Goal: Information Seeking & Learning: Find specific fact

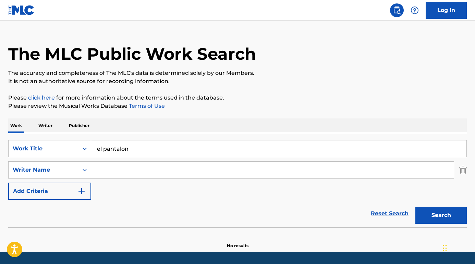
click at [152, 165] on input "Search Form" at bounding box center [272, 170] width 363 height 16
paste input "[PERSON_NAME]"
type input "[PERSON_NAME]"
click at [441, 215] on button "Search" at bounding box center [441, 214] width 51 height 17
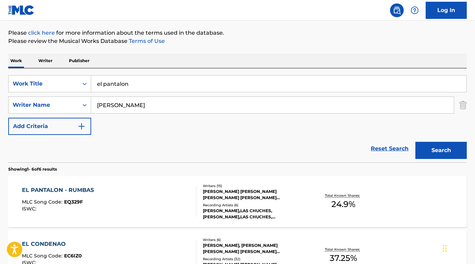
scroll to position [80, 0]
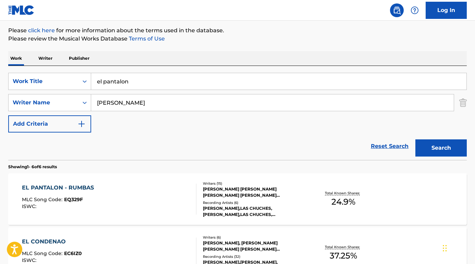
click at [80, 184] on div "EL PANTALON - RUMBAS" at bounding box center [59, 187] width 75 height 8
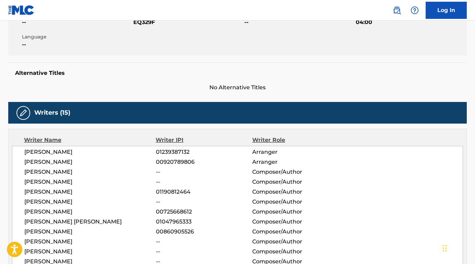
scroll to position [157, 0]
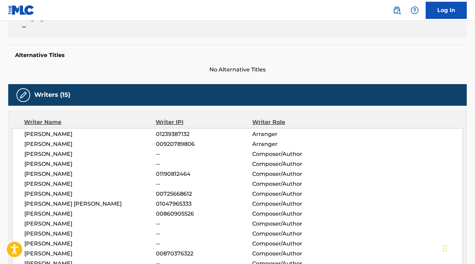
drag, startPoint x: 103, startPoint y: 135, endPoint x: 3, endPoint y: 132, distance: 100.2
copy span "[PERSON_NAME]"
drag, startPoint x: 111, startPoint y: 148, endPoint x: 24, endPoint y: 146, distance: 86.8
click at [24, 145] on div "[PERSON_NAME] 01239387132 Arranger [PERSON_NAME] 00920789806 Arranger [PERSON_N…" at bounding box center [237, 204] width 451 height 152
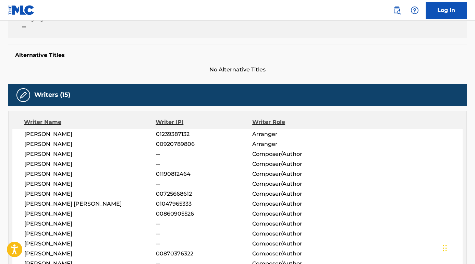
copy span "[PERSON_NAME]"
drag, startPoint x: 116, startPoint y: 153, endPoint x: 6, endPoint y: 153, distance: 110.1
copy span "[PERSON_NAME]"
drag, startPoint x: 118, startPoint y: 166, endPoint x: 16, endPoint y: 166, distance: 102.5
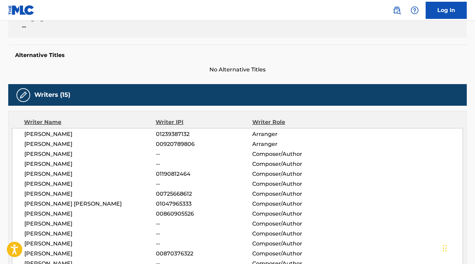
click at [16, 166] on div "[PERSON_NAME] 01239387132 Arranger [PERSON_NAME] 00920789806 Arranger [PERSON_N…" at bounding box center [237, 204] width 451 height 152
copy span "[PERSON_NAME]"
drag, startPoint x: 101, startPoint y: 173, endPoint x: -1, endPoint y: 174, distance: 101.8
copy span "[PERSON_NAME]"
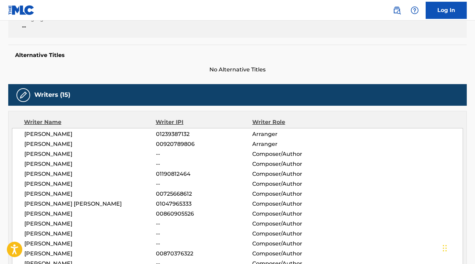
drag, startPoint x: 108, startPoint y: 182, endPoint x: 21, endPoint y: 184, distance: 87.1
click at [21, 184] on div "[PERSON_NAME] 01239387132 Arranger [PERSON_NAME] 00920789806 Arranger [PERSON_N…" at bounding box center [237, 204] width 451 height 152
copy span "[PERSON_NAME]"
drag, startPoint x: 115, startPoint y: 195, endPoint x: 11, endPoint y: 195, distance: 103.6
click at [11, 195] on div "Writer Name Writer IPI Writer Role [PERSON_NAME] 01239387132 Arranger [PERSON_N…" at bounding box center [237, 199] width 459 height 176
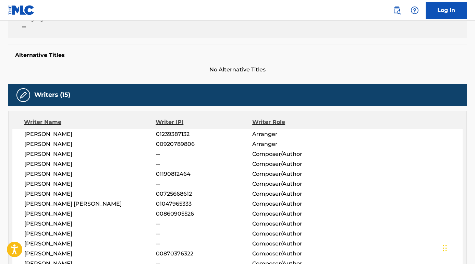
copy span "[PERSON_NAME]"
drag, startPoint x: 99, startPoint y: 203, endPoint x: 20, endPoint y: 205, distance: 78.9
click at [20, 205] on div "[PERSON_NAME] 01239387132 Arranger [PERSON_NAME] 00920789806 Arranger [PERSON_N…" at bounding box center [237, 204] width 451 height 152
copy span "[PERSON_NAME] [PERSON_NAME]"
drag, startPoint x: 104, startPoint y: 214, endPoint x: 23, endPoint y: 215, distance: 80.9
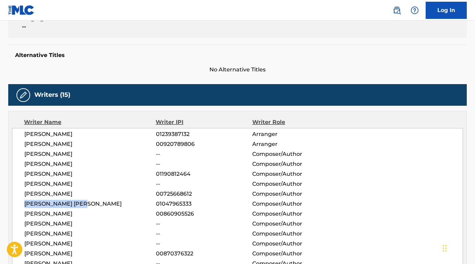
click at [23, 215] on div "[PERSON_NAME] 01239387132 Arranger [PERSON_NAME] 00920789806 Arranger [PERSON_N…" at bounding box center [237, 204] width 451 height 152
copy span "[PERSON_NAME]"
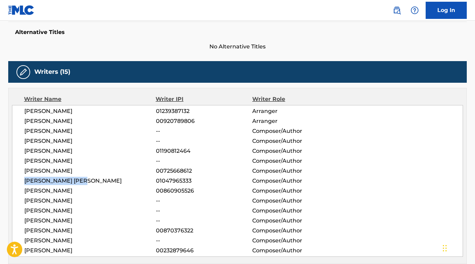
scroll to position [206, 0]
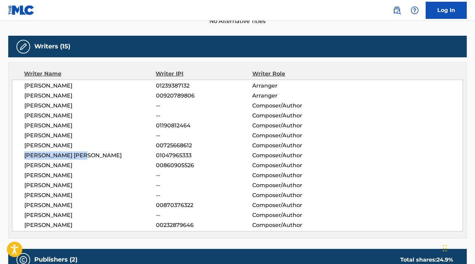
drag, startPoint x: 104, startPoint y: 178, endPoint x: 27, endPoint y: 178, distance: 76.8
click at [27, 178] on span "[PERSON_NAME]" at bounding box center [90, 175] width 132 height 8
drag, startPoint x: 115, startPoint y: 176, endPoint x: 15, endPoint y: 176, distance: 99.8
click at [15, 176] on div "[PERSON_NAME] 01239387132 Arranger [PERSON_NAME] 00920789806 Arranger [PERSON_N…" at bounding box center [237, 156] width 451 height 152
copy span "[PERSON_NAME]"
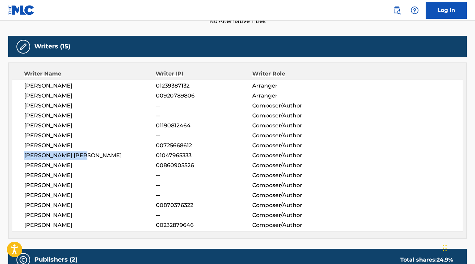
drag, startPoint x: 99, startPoint y: 189, endPoint x: 15, endPoint y: 184, distance: 84.1
click at [15, 184] on div "[PERSON_NAME] 01239387132 Arranger [PERSON_NAME] 00920789806 Arranger [PERSON_N…" at bounding box center [237, 156] width 451 height 152
drag, startPoint x: 123, startPoint y: 195, endPoint x: 10, endPoint y: 196, distance: 113.2
click at [10, 196] on div "Writer Name Writer IPI Writer Role [PERSON_NAME] 01239387132 Arranger [PERSON_N…" at bounding box center [237, 150] width 459 height 176
drag, startPoint x: 139, startPoint y: 216, endPoint x: 13, endPoint y: 215, distance: 125.9
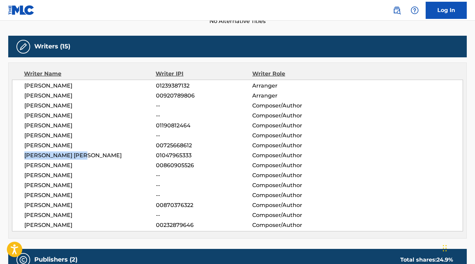
click at [13, 215] on div "[PERSON_NAME] 01239387132 Arranger [PERSON_NAME] 00920789806 Arranger [PERSON_N…" at bounding box center [237, 156] width 451 height 152
drag, startPoint x: 100, startPoint y: 223, endPoint x: 25, endPoint y: 223, distance: 75.1
click at [25, 223] on span "[PERSON_NAME]" at bounding box center [90, 225] width 132 height 8
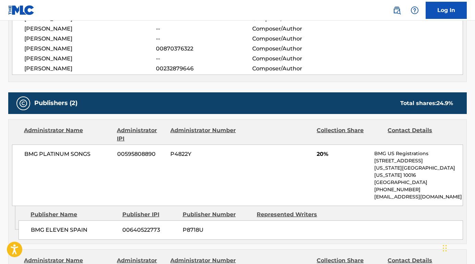
scroll to position [373, 0]
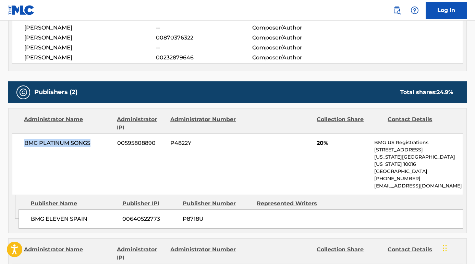
drag, startPoint x: 98, startPoint y: 145, endPoint x: 19, endPoint y: 144, distance: 79.9
click at [16, 145] on div "BMG PLATINUM SONGS 00595808890 P4822Y 20% BMG US Registrations [STREET_ADDRESS]…" at bounding box center [237, 163] width 451 height 61
click at [84, 215] on span "BMG ELEVEN SPAIN" at bounding box center [74, 219] width 86 height 8
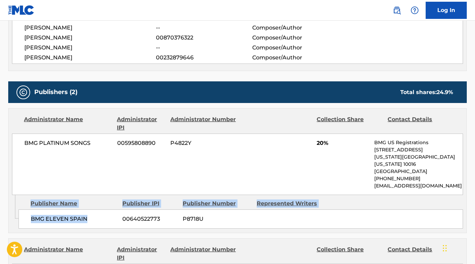
drag, startPoint x: 91, startPoint y: 213, endPoint x: 15, endPoint y: 210, distance: 75.5
click at [15, 210] on div "Admin Original Publisher Connecting Line Publisher Name Publisher IPI Publisher…" at bounding box center [238, 214] width 458 height 38
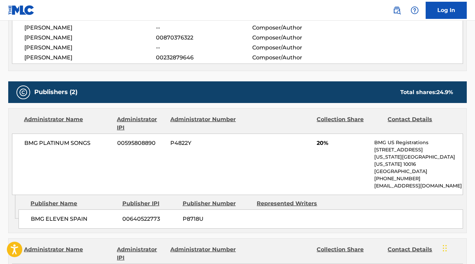
click at [79, 224] on div "Admin Original Publisher Connecting Line Publisher Name Publisher IPI Publisher…" at bounding box center [238, 214] width 458 height 38
drag, startPoint x: 92, startPoint y: 212, endPoint x: 29, endPoint y: 212, distance: 62.8
click at [29, 212] on div "BMG ELEVEN SPAIN 00640522773 P8718U" at bounding box center [241, 218] width 445 height 19
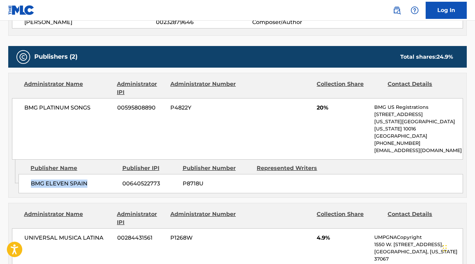
scroll to position [477, 0]
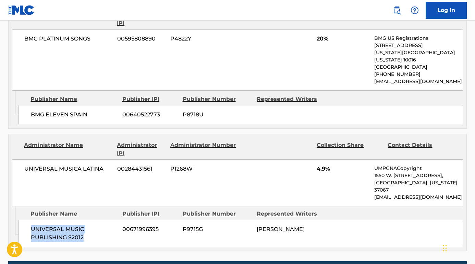
drag, startPoint x: 84, startPoint y: 222, endPoint x: 20, endPoint y: 214, distance: 63.9
click at [20, 219] on div "UNIVERSAL MUSIC PUBLISHING S2012 00671996395 P9715G [PERSON_NAME]" at bounding box center [241, 232] width 445 height 27
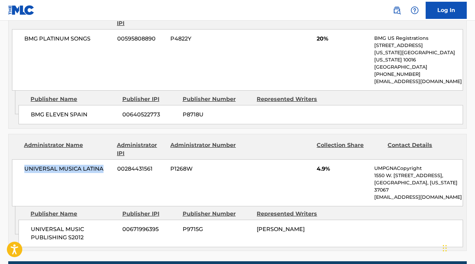
drag, startPoint x: 107, startPoint y: 163, endPoint x: 23, endPoint y: 163, distance: 84.0
click at [23, 163] on div "UNIVERSAL MUSICA LATINA 00284431561 P1268W 4.9% UMPGNACopyright 1550 W. [STREET…" at bounding box center [237, 182] width 451 height 47
click at [260, 0] on nav "Log In" at bounding box center [237, 10] width 475 height 21
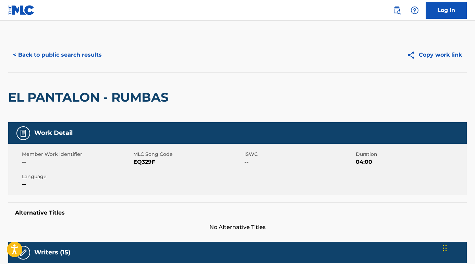
scroll to position [0, 0]
drag, startPoint x: 175, startPoint y: 159, endPoint x: 134, endPoint y: 162, distance: 40.9
click at [134, 162] on span "EQ329F" at bounding box center [188, 162] width 110 height 8
click at [65, 56] on button "< Back to public search results" at bounding box center [57, 54] width 98 height 17
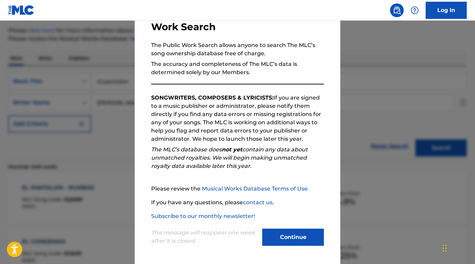
scroll to position [50, 0]
click at [282, 242] on button "Continue" at bounding box center [293, 236] width 62 height 17
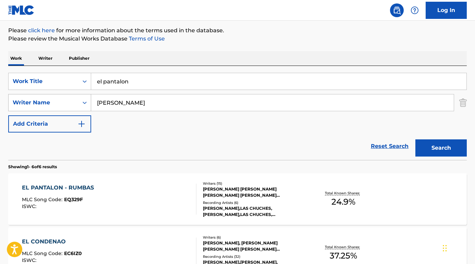
drag, startPoint x: 173, startPoint y: 102, endPoint x: 60, endPoint y: 98, distance: 112.5
click at [60, 98] on div "SearchWithCriteriad625f761-7d9d-4ce0-97fa-9188dce0c8ec Writer Name [PERSON_NAME]" at bounding box center [237, 102] width 459 height 17
paste input "[PERSON_NAME]"
type input "[PERSON_NAME]"
drag, startPoint x: 139, startPoint y: 87, endPoint x: 61, endPoint y: 74, distance: 79.2
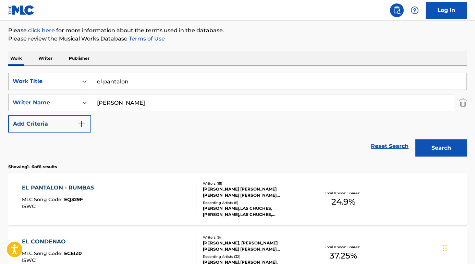
click at [61, 74] on div "SearchWithCriteria61f07446-1210-48d8-a61f-6e20f13e8ee6 Work Title el pantalon" at bounding box center [237, 81] width 459 height 17
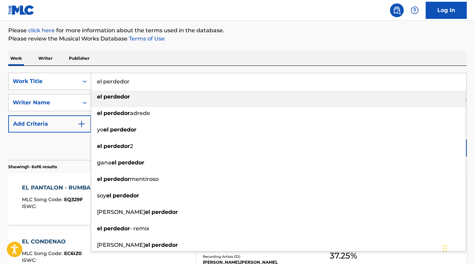
type input "el perdedor"
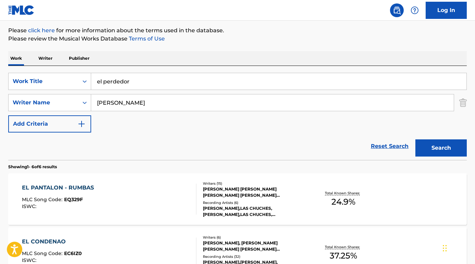
click at [43, 160] on section "Showing 1 - 6 of 6 results" at bounding box center [237, 165] width 459 height 10
click at [435, 147] on button "Search" at bounding box center [441, 147] width 51 height 17
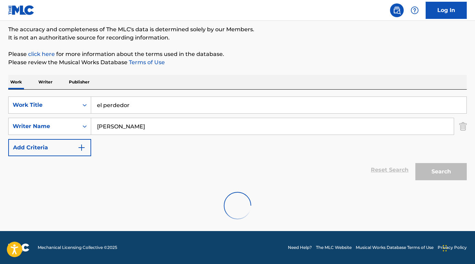
scroll to position [56, 0]
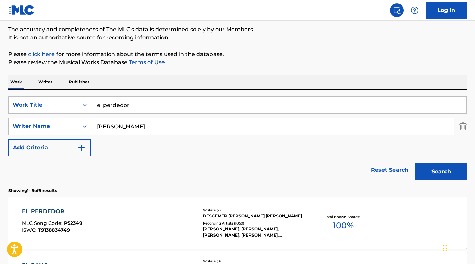
click at [54, 206] on div "EL PERDEDOR MLC Song Code : P52349 ISWC : T9138834749 Writers ( 2 ) [PERSON_NAM…" at bounding box center [237, 222] width 459 height 51
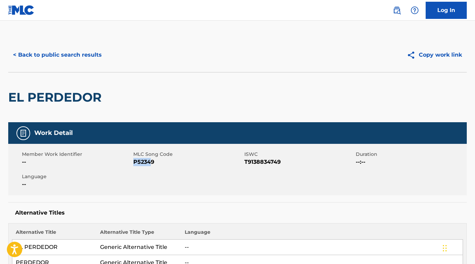
drag, startPoint x: 152, startPoint y: 162, endPoint x: 134, endPoint y: 161, distance: 17.8
click at [134, 162] on span "P52349" at bounding box center [188, 162] width 110 height 8
drag, startPoint x: 161, startPoint y: 161, endPoint x: 132, endPoint y: 162, distance: 28.8
click at [132, 162] on div "Member Work Identifier -- MLC Song Code P52349 ISWC T9138834749 Duration --:-- …" at bounding box center [237, 169] width 459 height 51
click at [142, 163] on span "P52349" at bounding box center [188, 162] width 110 height 8
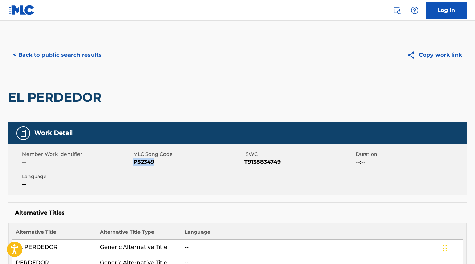
drag, startPoint x: 157, startPoint y: 163, endPoint x: 134, endPoint y: 163, distance: 23.3
click at [134, 163] on span "P52349" at bounding box center [188, 162] width 110 height 8
drag, startPoint x: 245, startPoint y: 161, endPoint x: 303, endPoint y: 161, distance: 58.3
click at [303, 161] on span "T9138834749" at bounding box center [299, 162] width 110 height 8
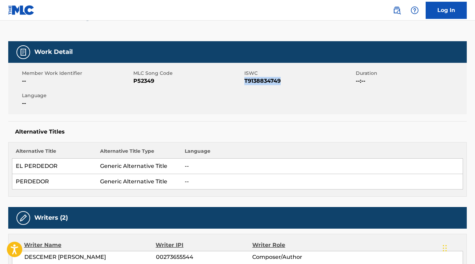
scroll to position [117, 0]
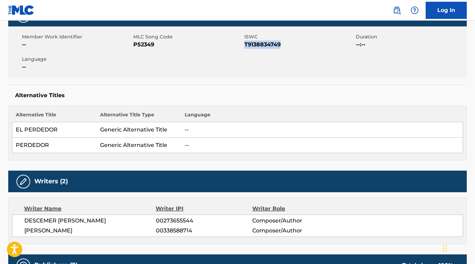
drag, startPoint x: 114, startPoint y: 221, endPoint x: 16, endPoint y: 221, distance: 97.7
click at [16, 221] on div "[PERSON_NAME] 00273655544 Composer/Author [PERSON_NAME] 00338588714 Composer/Au…" at bounding box center [237, 225] width 451 height 22
click at [87, 230] on span "[PERSON_NAME]" at bounding box center [90, 230] width 132 height 8
drag, startPoint x: 85, startPoint y: 229, endPoint x: 19, endPoint y: 230, distance: 66.2
click at [19, 230] on div "[PERSON_NAME] 00273655544 Composer/Author [PERSON_NAME] 00338588714 Composer/Au…" at bounding box center [237, 225] width 451 height 22
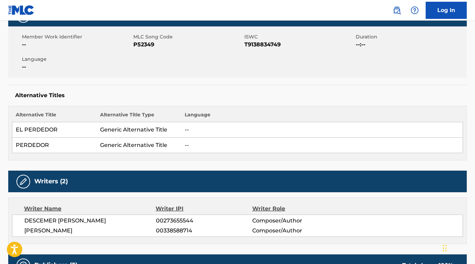
drag, startPoint x: 128, startPoint y: 218, endPoint x: 24, endPoint y: 220, distance: 103.9
click at [24, 220] on div "[PERSON_NAME] 00273655544 Composer/Author [PERSON_NAME] 00338588714 Composer/Au…" at bounding box center [237, 225] width 451 height 22
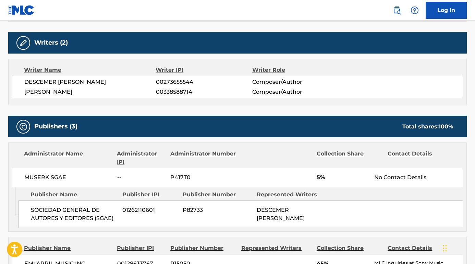
scroll to position [267, 0]
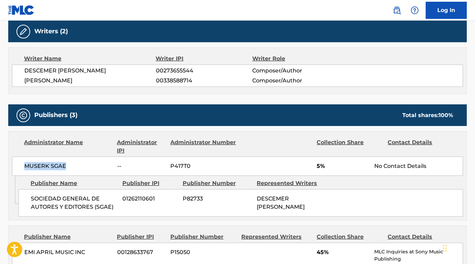
drag, startPoint x: 77, startPoint y: 169, endPoint x: 9, endPoint y: 166, distance: 68.3
click at [9, 166] on div "Administrator Name Administrator IPI Administrator Number Collection Share Cont…" at bounding box center [238, 153] width 458 height 44
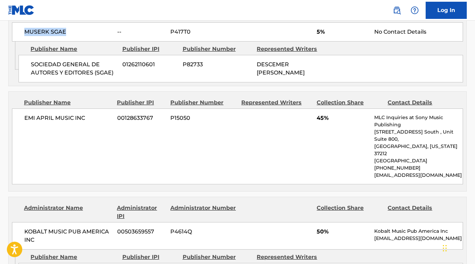
scroll to position [423, 0]
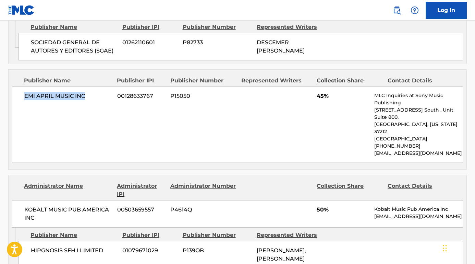
drag, startPoint x: 94, startPoint y: 97, endPoint x: 23, endPoint y: 96, distance: 71.0
click at [23, 96] on div "EMI APRIL MUSIC INC 00128633767 P15050 45% MLC Inquiries at Sony Music Publishi…" at bounding box center [237, 124] width 451 height 76
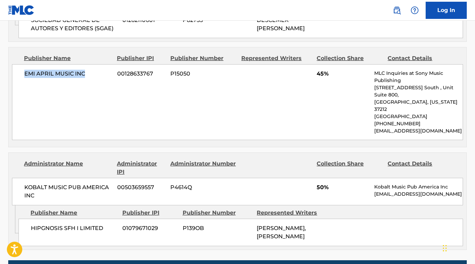
scroll to position [473, 0]
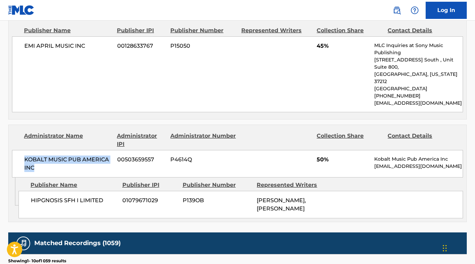
drag, startPoint x: 46, startPoint y: 160, endPoint x: 16, endPoint y: 151, distance: 31.7
click at [16, 151] on div "KOBALT MUSIC PUB AMERICA INC 00503659557 P4614Q 50% Kobalt Music Pub America In…" at bounding box center [237, 163] width 451 height 27
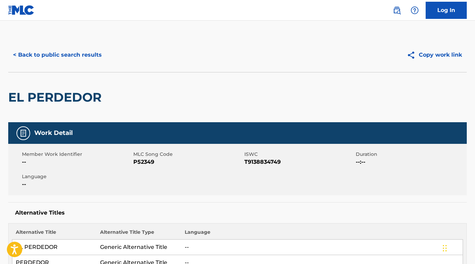
scroll to position [0, 0]
click at [100, 57] on button "< Back to public search results" at bounding box center [57, 54] width 98 height 17
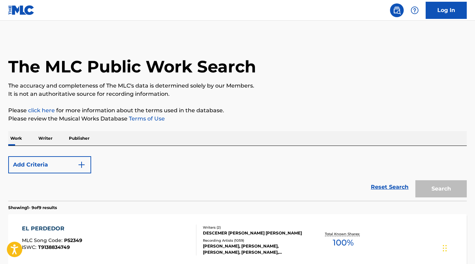
scroll to position [56, 0]
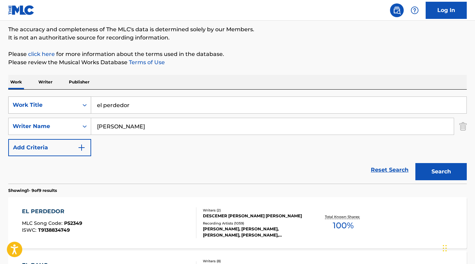
drag, startPoint x: 147, startPoint y: 110, endPoint x: 73, endPoint y: 105, distance: 73.9
click at [73, 105] on div "SearchWithCriteria61f07446-1210-48d8-a61f-6e20f13e8ee6 Work Title el perdedor" at bounding box center [237, 104] width 459 height 17
paste input "Takedown"
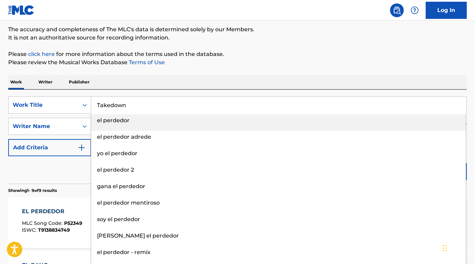
type input "Takedown"
click at [123, 81] on div "Work Writer Publisher" at bounding box center [237, 82] width 459 height 14
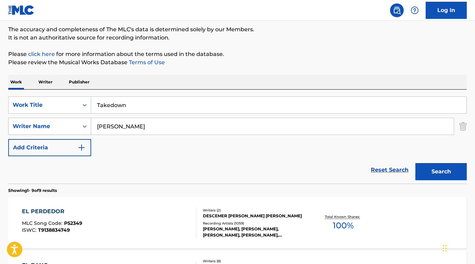
drag, startPoint x: 147, startPoint y: 128, endPoint x: 53, endPoint y: 121, distance: 93.9
click at [53, 121] on div "SearchWithCriteriad625f761-7d9d-4ce0-97fa-9188dce0c8ec Writer Name [PERSON_NAME]" at bounding box center [237, 126] width 459 height 17
type input "[PERSON_NAME]"
click at [125, 170] on div "Reset Search Search" at bounding box center [237, 169] width 459 height 27
click at [430, 168] on button "Search" at bounding box center [441, 171] width 51 height 17
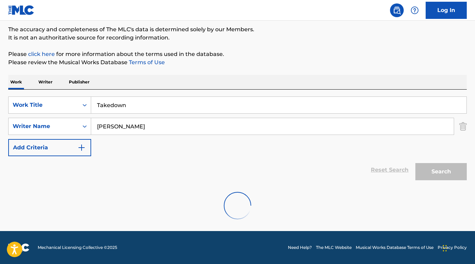
scroll to position [34, 0]
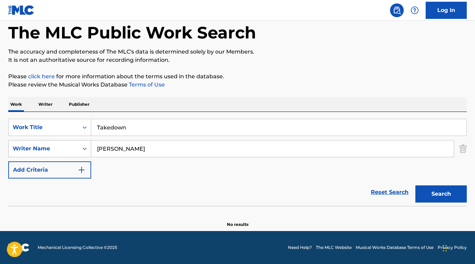
drag, startPoint x: 146, startPoint y: 150, endPoint x: 82, endPoint y: 149, distance: 63.5
click at [82, 149] on div "SearchWithCriteriad625f761-7d9d-4ce0-97fa-9188dce0c8ec Writer Name [PERSON_NAME]" at bounding box center [237, 148] width 459 height 17
type input "twi"
click at [110, 124] on input "Takedown" at bounding box center [278, 127] width 375 height 16
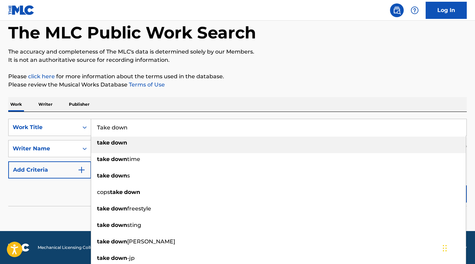
click at [108, 148] on div "take down" at bounding box center [278, 142] width 375 height 12
type input "take down"
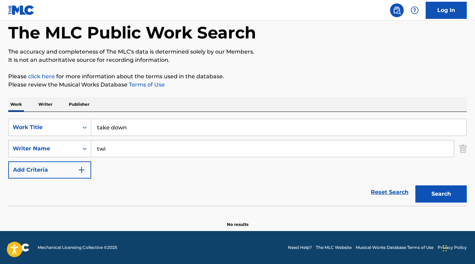
drag, startPoint x: 114, startPoint y: 147, endPoint x: 75, endPoint y: 147, distance: 38.1
click at [75, 147] on div "SearchWithCriteriad625f761-7d9d-4ce0-97fa-9188dce0c8ec Writer Name twi" at bounding box center [237, 148] width 459 height 17
click at [122, 190] on div "Reset Search Search" at bounding box center [237, 191] width 459 height 27
click at [440, 190] on button "Search" at bounding box center [441, 193] width 51 height 17
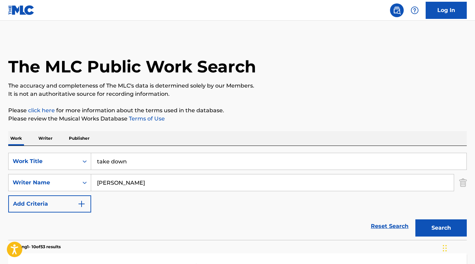
scroll to position [0, 0]
drag, startPoint x: 135, startPoint y: 184, endPoint x: 66, endPoint y: 177, distance: 69.3
click at [67, 177] on div "SearchWithCriteriad625f761-7d9d-4ce0-97fa-9188dce0c8ec Writer Name [PERSON_NAME]" at bounding box center [237, 182] width 459 height 17
paste input "[PERSON_NAME]"
type input "[PERSON_NAME]"
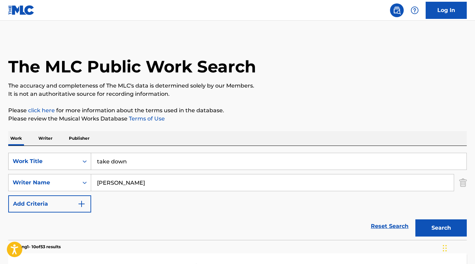
drag, startPoint x: 147, startPoint y: 163, endPoint x: 72, endPoint y: 156, distance: 75.8
click at [72, 156] on div "SearchWithCriteria61f07446-1210-48d8-a61f-6e20f13e8ee6 Work Title take down" at bounding box center [237, 161] width 459 height 17
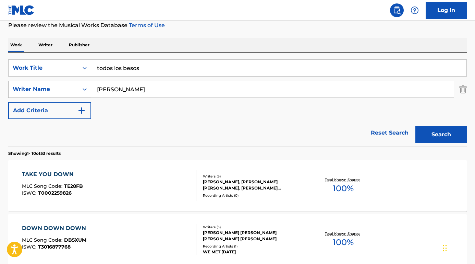
scroll to position [95, 0]
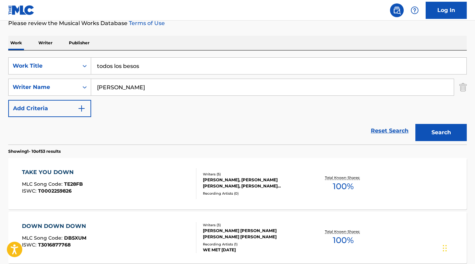
type input "todos los besos"
click at [452, 135] on button "Search" at bounding box center [441, 132] width 51 height 17
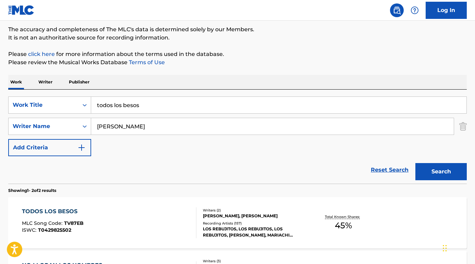
click at [53, 210] on div "TODOS LOS BESOS" at bounding box center [53, 211] width 62 height 8
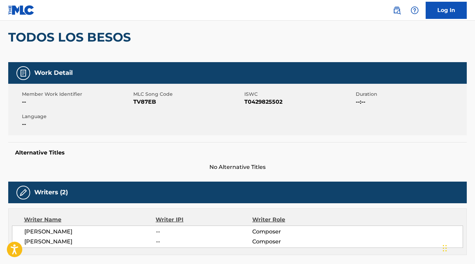
scroll to position [81, 0]
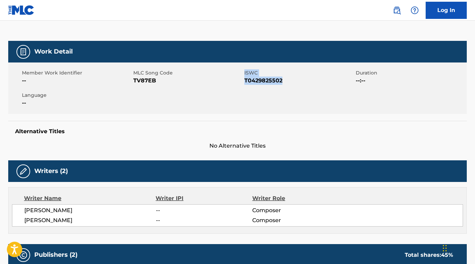
drag, startPoint x: 244, startPoint y: 80, endPoint x: 296, endPoint y: 80, distance: 51.8
click at [296, 80] on div "Member Work Identifier -- MLC Song Code TV87EB ISWC T0429825502 Duration --:-- …" at bounding box center [237, 87] width 459 height 51
click at [286, 81] on span "T0429825502" at bounding box center [299, 80] width 110 height 8
drag, startPoint x: 286, startPoint y: 81, endPoint x: 246, endPoint y: 81, distance: 40.8
click at [246, 81] on span "T0429825502" at bounding box center [299, 80] width 110 height 8
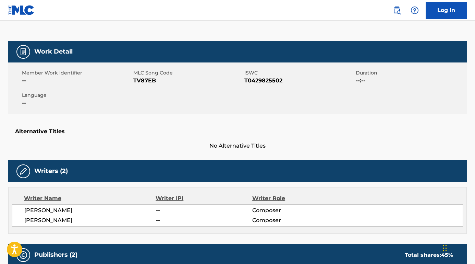
click at [356, 1] on nav "Log In" at bounding box center [237, 10] width 475 height 21
drag, startPoint x: 160, startPoint y: 83, endPoint x: 135, endPoint y: 82, distance: 25.4
click at [135, 82] on span "TV87EB" at bounding box center [188, 80] width 110 height 8
drag, startPoint x: 109, startPoint y: 212, endPoint x: 13, endPoint y: 212, distance: 95.7
click at [13, 211] on div "[PERSON_NAME] -- Composer [PERSON_NAME] -- Composer" at bounding box center [237, 215] width 451 height 22
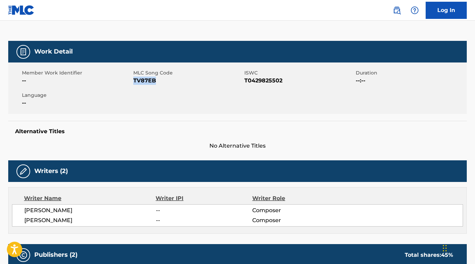
drag, startPoint x: 117, startPoint y: 219, endPoint x: 23, endPoint y: 220, distance: 93.3
click at [23, 220] on div "[PERSON_NAME] -- Composer [PERSON_NAME] -- Composer" at bounding box center [237, 215] width 451 height 22
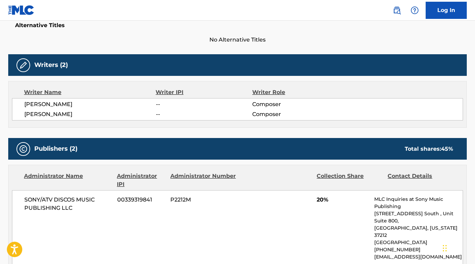
scroll to position [236, 0]
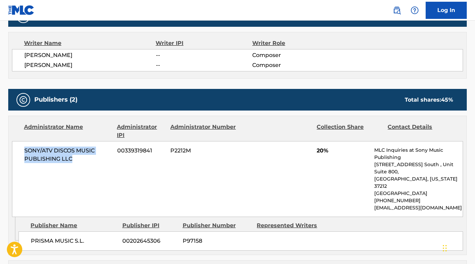
drag, startPoint x: 80, startPoint y: 158, endPoint x: 21, endPoint y: 148, distance: 59.6
click at [21, 148] on div "SONY/ATV DISCOS MUSIC PUBLISHING LLC 00339319841 P2212M 20% MLC Inquiries at So…" at bounding box center [237, 179] width 451 height 76
drag, startPoint x: 95, startPoint y: 227, endPoint x: 29, endPoint y: 228, distance: 66.2
click at [29, 231] on div "PRISMA MUSIC S.L. 00202645306 P97158" at bounding box center [241, 240] width 445 height 19
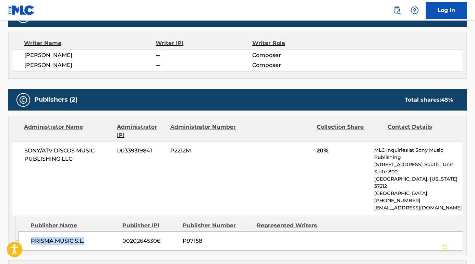
drag, startPoint x: 88, startPoint y: 232, endPoint x: 21, endPoint y: 232, distance: 66.9
click at [21, 232] on div "PRISMA MUSIC S.L. 00202645306 P97158" at bounding box center [241, 240] width 445 height 19
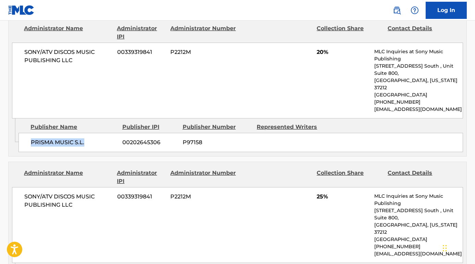
scroll to position [388, 0]
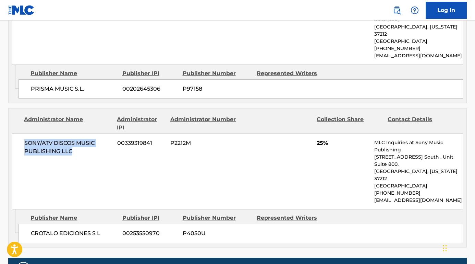
drag, startPoint x: 79, startPoint y: 148, endPoint x: 18, endPoint y: 132, distance: 63.0
click at [17, 133] on div "SONY/ATV DISCOS MUSIC PUBLISHING LLC 00339319841 P2212M 25% MLC Inquiries at So…" at bounding box center [237, 171] width 451 height 76
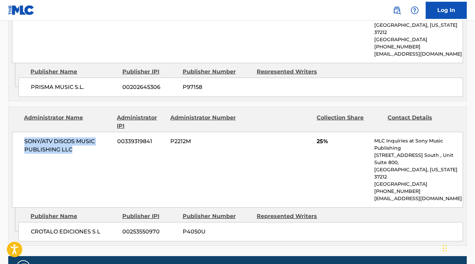
scroll to position [454, 0]
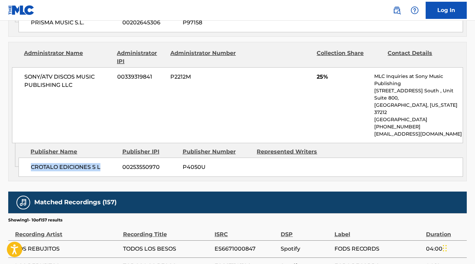
drag, startPoint x: 107, startPoint y: 152, endPoint x: 23, endPoint y: 151, distance: 84.4
click at [22, 157] on div "CROTALO EDICIONES S L 00253550970 P4050U" at bounding box center [241, 166] width 445 height 19
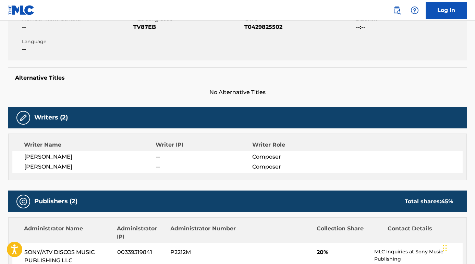
scroll to position [0, 0]
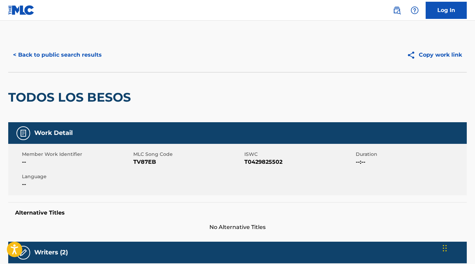
click at [76, 54] on button "< Back to public search results" at bounding box center [57, 54] width 98 height 17
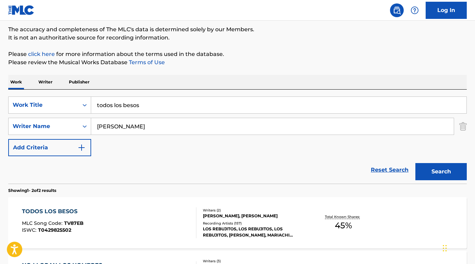
drag, startPoint x: 174, startPoint y: 131, endPoint x: 73, endPoint y: 117, distance: 101.8
click at [73, 117] on div "SearchWithCriteria61f07446-1210-48d8-a61f-6e20f13e8ee6 Work Title todos los bes…" at bounding box center [237, 126] width 459 height 60
paste input "[PERSON_NAME]"
type input "[PERSON_NAME]"
drag, startPoint x: 157, startPoint y: 109, endPoint x: 52, endPoint y: 108, distance: 104.3
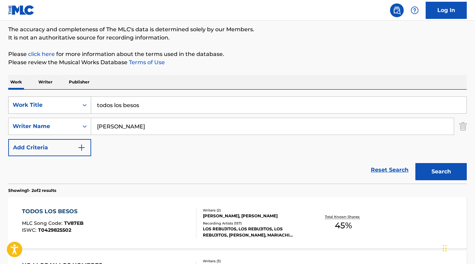
click at [52, 108] on div "SearchWithCriteria61f07446-1210-48d8-a61f-6e20f13e8ee6 Work Title todos los bes…" at bounding box center [237, 104] width 459 height 17
paste input "Cuando baja la marea"
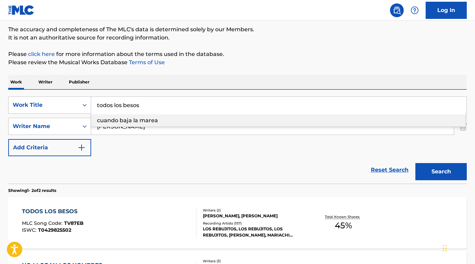
click at [141, 121] on span "cuando baja la marea" at bounding box center [127, 120] width 61 height 7
type input "cuando baja la marea"
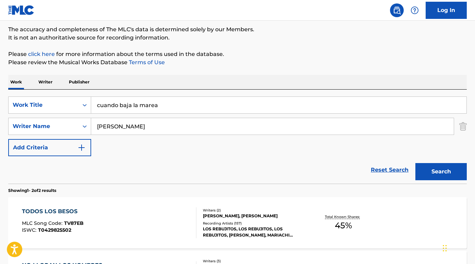
click at [453, 175] on button "Search" at bounding box center [441, 171] width 51 height 17
click at [436, 172] on button "Search" at bounding box center [441, 171] width 51 height 17
drag, startPoint x: 133, startPoint y: 130, endPoint x: 65, endPoint y: 125, distance: 67.7
click at [65, 125] on div "SearchWithCriteriad625f761-7d9d-4ce0-97fa-9188dce0c8ec Writer Name [PERSON_NAME]" at bounding box center [237, 126] width 459 height 17
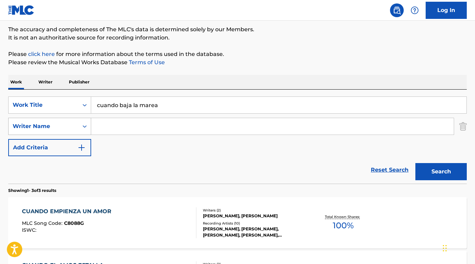
click at [441, 171] on button "Search" at bounding box center [441, 171] width 51 height 17
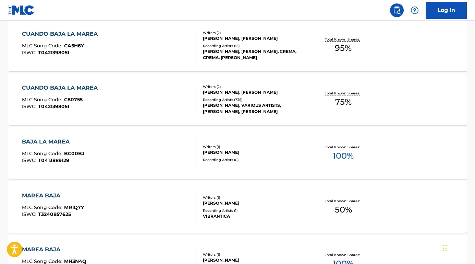
scroll to position [341, 0]
click at [81, 87] on div "CUANDO BAJA LA MAREA" at bounding box center [61, 88] width 79 height 8
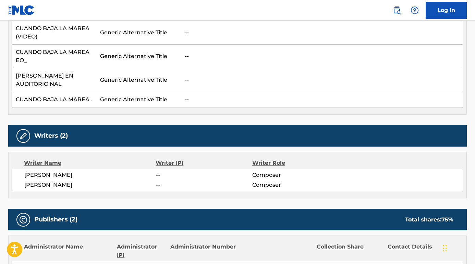
scroll to position [1377, 0]
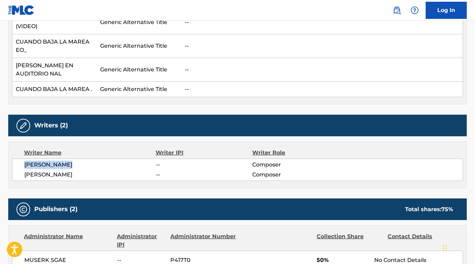
drag, startPoint x: 77, startPoint y: 150, endPoint x: 19, endPoint y: 148, distance: 58.7
click at [19, 158] on div "[PERSON_NAME] -- Composer [PERSON_NAME] -- Composer" at bounding box center [237, 169] width 451 height 22
drag, startPoint x: 111, startPoint y: 157, endPoint x: 21, endPoint y: 157, distance: 90.2
click at [21, 158] on div "[PERSON_NAME] -- Composer [PERSON_NAME] -- Composer" at bounding box center [237, 169] width 451 height 22
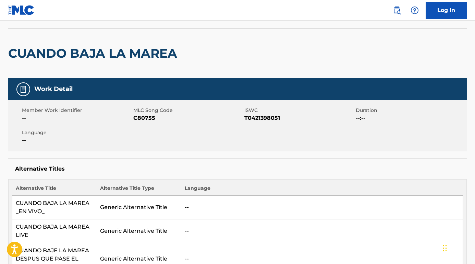
scroll to position [22, 0]
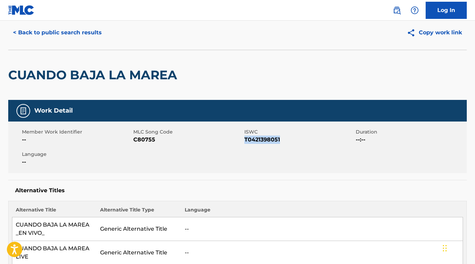
drag, startPoint x: 282, startPoint y: 139, endPoint x: 245, endPoint y: 139, distance: 37.0
click at [245, 139] on span "T0421398051" at bounding box center [299, 139] width 110 height 8
drag, startPoint x: 157, startPoint y: 140, endPoint x: 133, endPoint y: 140, distance: 23.7
click at [133, 140] on span "C80755" at bounding box center [188, 139] width 110 height 8
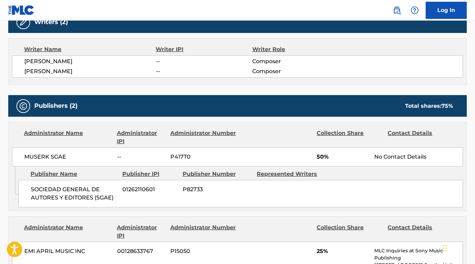
scroll to position [1508, 0]
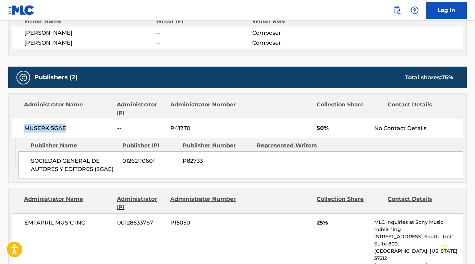
drag, startPoint x: 80, startPoint y: 110, endPoint x: 14, endPoint y: 110, distance: 65.2
click at [13, 119] on div "MUSERK SGAE -- P417T0 50% No Contact Details" at bounding box center [237, 128] width 451 height 19
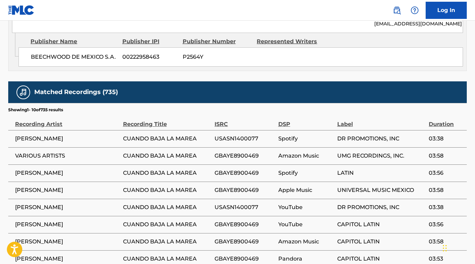
scroll to position [1642, 0]
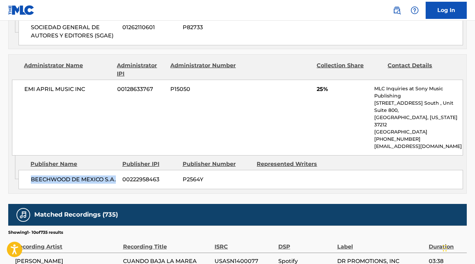
drag, startPoint x: 118, startPoint y: 156, endPoint x: 33, endPoint y: 152, distance: 85.5
click at [31, 170] on div "BEECHWOOD DE MEXICO S.A. 00222958463 P2564Y" at bounding box center [241, 179] width 445 height 19
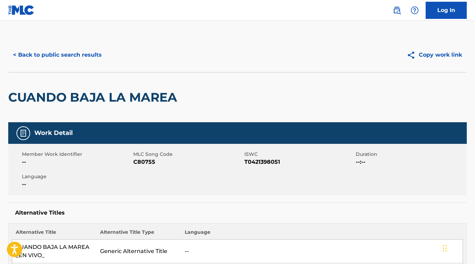
scroll to position [0, 0]
click at [74, 56] on button "< Back to public search results" at bounding box center [57, 54] width 98 height 17
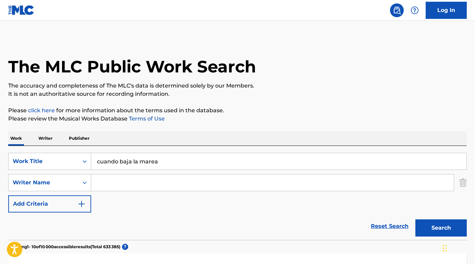
click at [153, 181] on input "Search Form" at bounding box center [272, 182] width 363 height 16
paste input "[PERSON_NAME]"
type input "[PERSON_NAME]"
drag, startPoint x: 171, startPoint y: 161, endPoint x: 65, endPoint y: 159, distance: 106.3
click at [65, 159] on div "SearchWithCriteria61f07446-1210-48d8-a61f-6e20f13e8ee6 Work Title cuando baja l…" at bounding box center [237, 161] width 459 height 17
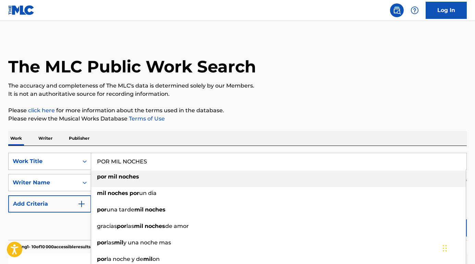
type input "por mil noches"
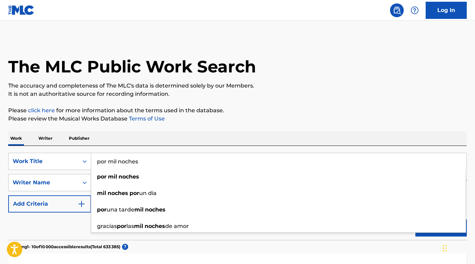
click at [170, 238] on div "Reset Search Search" at bounding box center [237, 225] width 459 height 27
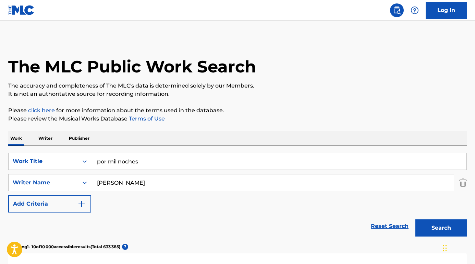
click at [436, 228] on button "Search" at bounding box center [441, 227] width 51 height 17
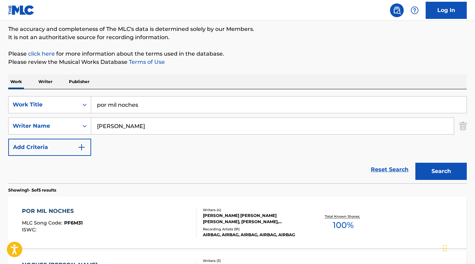
scroll to position [56, 0]
click at [62, 211] on div "POR MIL NOCHES" at bounding box center [52, 211] width 61 height 8
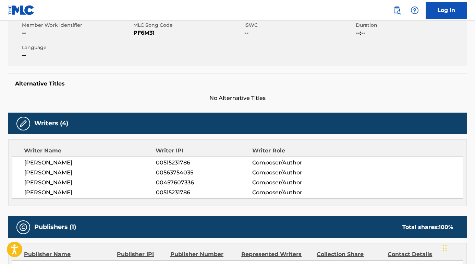
scroll to position [59, 0]
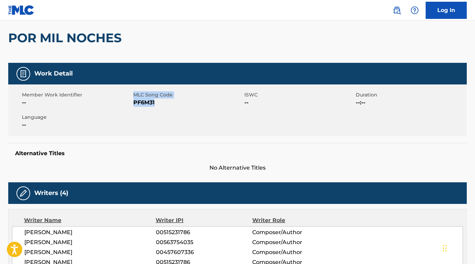
drag, startPoint x: 171, startPoint y: 102, endPoint x: 131, endPoint y: 102, distance: 40.5
click at [131, 102] on div "Member Work Identifier -- MLC Song Code PF6M31 ISWC -- Duration --:-- Language …" at bounding box center [237, 109] width 459 height 51
click at [149, 102] on span "PF6M31" at bounding box center [188, 102] width 110 height 8
drag, startPoint x: 161, startPoint y: 102, endPoint x: 140, endPoint y: 102, distance: 20.6
click at [149, 102] on span "PF6M31" at bounding box center [188, 102] width 110 height 8
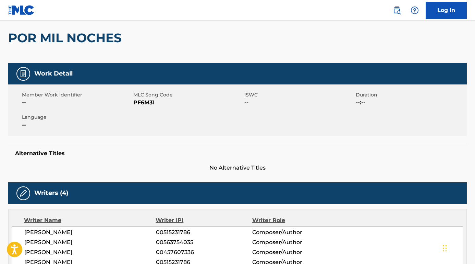
click at [140, 102] on span "PF6M31" at bounding box center [188, 102] width 110 height 8
drag, startPoint x: 132, startPoint y: 102, endPoint x: 159, endPoint y: 102, distance: 26.4
click at [159, 102] on div "Member Work Identifier -- MLC Song Code PF6M31 ISWC -- Duration --:-- Language …" at bounding box center [237, 109] width 459 height 51
click at [159, 102] on span "PF6M31" at bounding box center [188, 102] width 110 height 8
drag, startPoint x: 159, startPoint y: 102, endPoint x: 134, endPoint y: 104, distance: 24.4
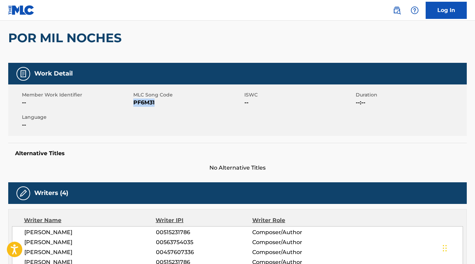
click at [134, 104] on span "PF6M31" at bounding box center [188, 102] width 110 height 8
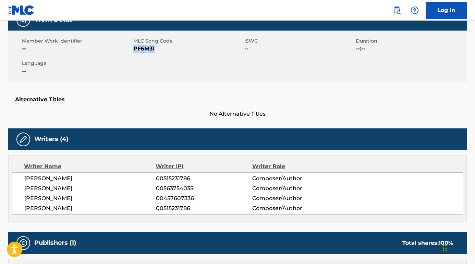
scroll to position [191, 0]
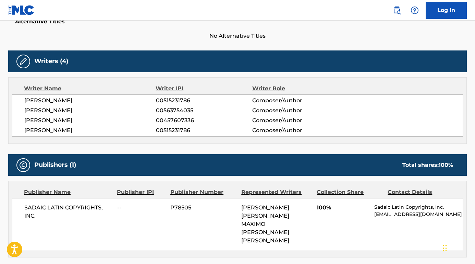
drag, startPoint x: 108, startPoint y: 101, endPoint x: 12, endPoint y: 102, distance: 96.0
click at [11, 102] on div "Writer Name Writer IPI Writer Role [PERSON_NAME] 00515231786 Composer/Author [P…" at bounding box center [237, 110] width 459 height 67
drag, startPoint x: 107, startPoint y: 113, endPoint x: 24, endPoint y: 109, distance: 83.8
click at [23, 109] on div "[PERSON_NAME] 00515231786 Composer/Author [PERSON_NAME] 00563754035 Composer/Au…" at bounding box center [237, 115] width 451 height 42
drag, startPoint x: 106, startPoint y: 121, endPoint x: 23, endPoint y: 121, distance: 83.0
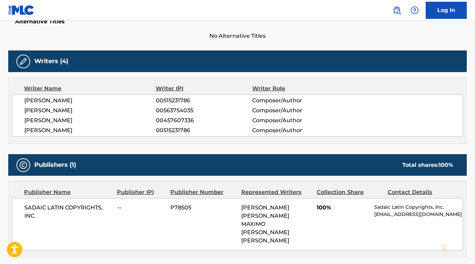
click at [23, 121] on div "[PERSON_NAME] 00515231786 Composer/Author [PERSON_NAME] 00563754035 Composer/Au…" at bounding box center [237, 115] width 451 height 42
drag, startPoint x: 113, startPoint y: 130, endPoint x: 18, endPoint y: 129, distance: 94.6
click at [18, 129] on div "[PERSON_NAME] 00515231786 Composer/Author [PERSON_NAME] 00563754035 Composer/Au…" at bounding box center [237, 115] width 451 height 42
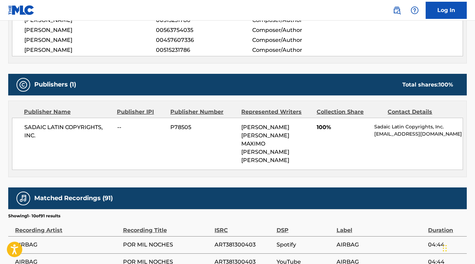
scroll to position [228, 0]
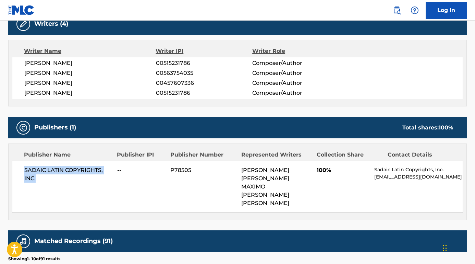
drag, startPoint x: 41, startPoint y: 176, endPoint x: 22, endPoint y: 168, distance: 20.4
click at [22, 168] on div "SADAIC LATIN COPYRIGHTS, INC. -- P78505 [PERSON_NAME] [PERSON_NAME] MAXIMO [PER…" at bounding box center [237, 186] width 451 height 52
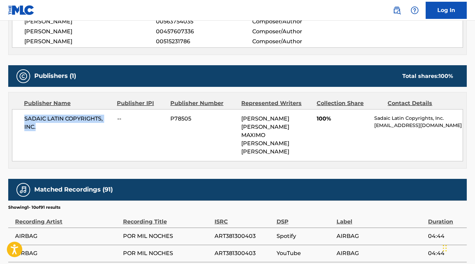
scroll to position [286, 0]
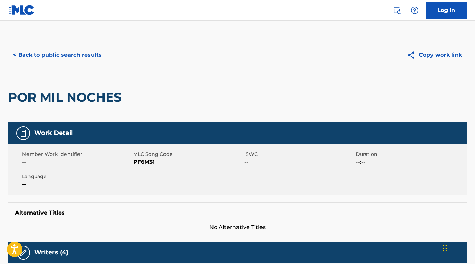
click at [60, 54] on button "< Back to public search results" at bounding box center [57, 54] width 98 height 17
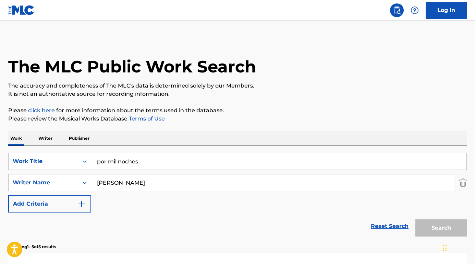
scroll to position [56, 0]
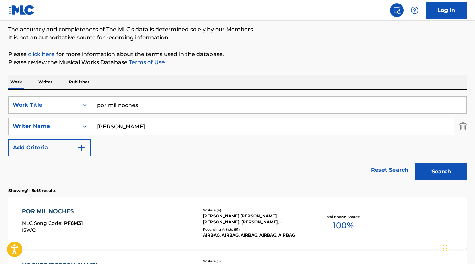
drag, startPoint x: 184, startPoint y: 122, endPoint x: 195, endPoint y: 136, distance: 17.8
click at [195, 136] on div "SearchWithCriteria61f07446-1210-48d8-a61f-6e20f13e8ee6 Work Title por mil noche…" at bounding box center [237, 126] width 459 height 60
paste input "[PERSON_NAME]"
type input "[PERSON_NAME]"
drag, startPoint x: 155, startPoint y: 110, endPoint x: 61, endPoint y: 105, distance: 94.4
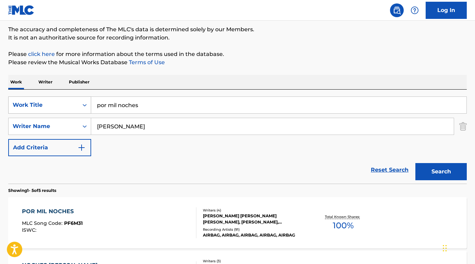
click at [61, 105] on div "SearchWithCriteria61f07446-1210-48d8-a61f-6e20f13e8ee6 Work Title por mil noches" at bounding box center [237, 104] width 459 height 17
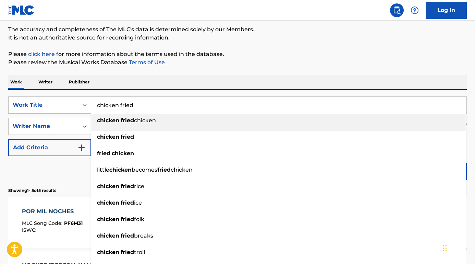
type input "chicken fried"
click at [44, 158] on div "Reset Search Search" at bounding box center [237, 169] width 459 height 27
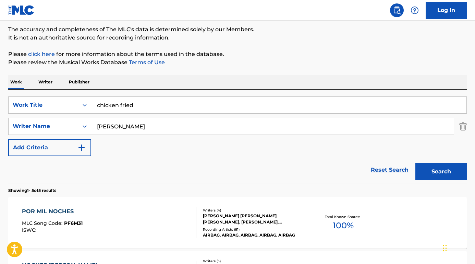
click at [429, 175] on button "Search" at bounding box center [441, 171] width 51 height 17
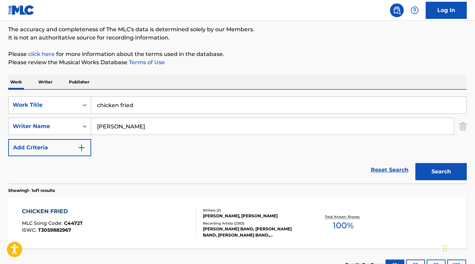
click at [50, 211] on div "CHICKEN FRIED" at bounding box center [52, 211] width 61 height 8
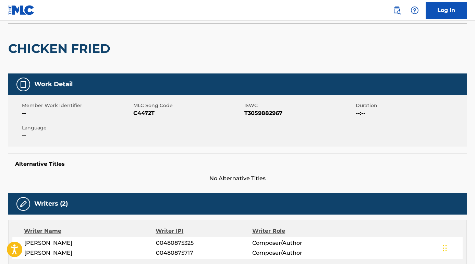
scroll to position [75, 0]
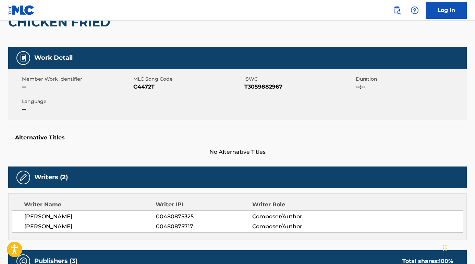
drag, startPoint x: 24, startPoint y: 214, endPoint x: 119, endPoint y: 215, distance: 94.3
click at [119, 215] on span "[PERSON_NAME]" at bounding box center [90, 216] width 132 height 8
click at [107, 227] on span "[PERSON_NAME]" at bounding box center [90, 226] width 132 height 8
drag, startPoint x: 111, startPoint y: 227, endPoint x: 4, endPoint y: 224, distance: 107.7
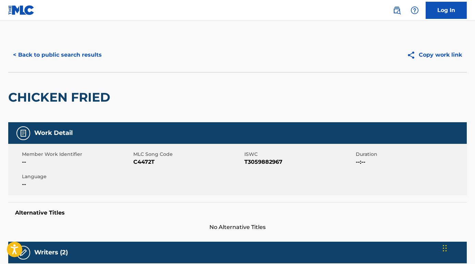
scroll to position [0, 0]
drag, startPoint x: 282, startPoint y: 160, endPoint x: 243, endPoint y: 162, distance: 39.1
click at [243, 162] on div "Member Work Identifier -- MLC Song Code C4472T ISWC T3059882967 Duration --:-- …" at bounding box center [237, 169] width 459 height 51
click at [252, 162] on span "T3059882967" at bounding box center [299, 162] width 110 height 8
drag, startPoint x: 284, startPoint y: 162, endPoint x: 246, endPoint y: 163, distance: 38.1
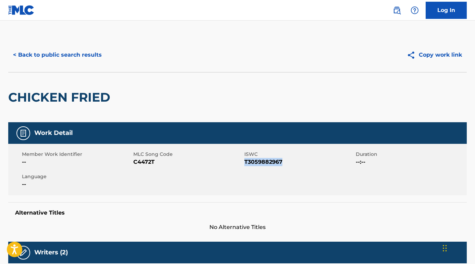
click at [245, 163] on span "T3059882967" at bounding box center [299, 162] width 110 height 8
drag, startPoint x: 156, startPoint y: 163, endPoint x: 133, endPoint y: 162, distance: 22.3
click at [133, 162] on span "C4472T" at bounding box center [188, 162] width 110 height 8
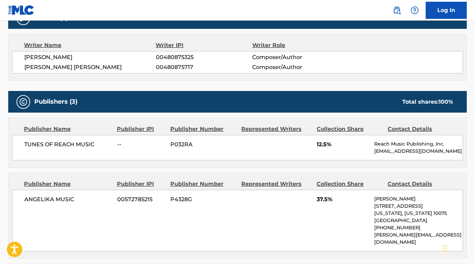
scroll to position [236, 0]
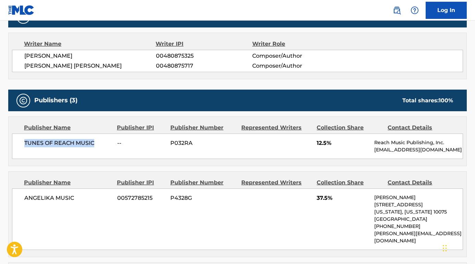
drag, startPoint x: 103, startPoint y: 143, endPoint x: 13, endPoint y: 141, distance: 90.2
click at [13, 141] on div "TUNES OF REACH MUSIC -- P032RA 12.5% Reach Music Publishing, Inc. copyright@rea…" at bounding box center [237, 145] width 451 height 25
copy span "TUNES OF REACH MUSIC"
drag, startPoint x: 81, startPoint y: 196, endPoint x: 28, endPoint y: 196, distance: 52.8
click at [28, 196] on span "[PERSON_NAME] MUSIC" at bounding box center [68, 198] width 88 height 8
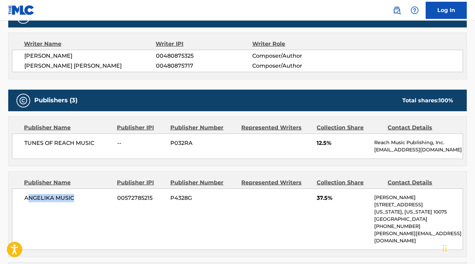
copy span "NGELIKA MUSIC"
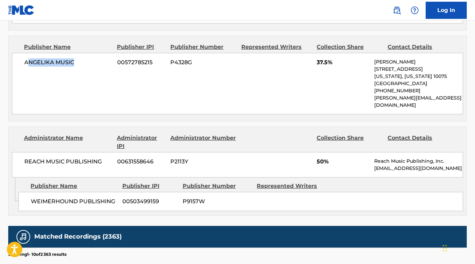
scroll to position [374, 0]
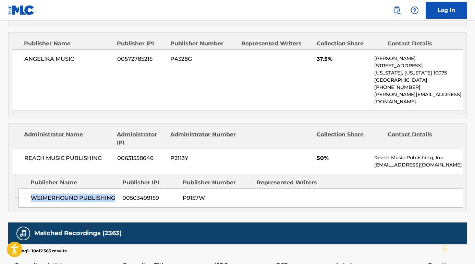
drag, startPoint x: 116, startPoint y: 196, endPoint x: 27, endPoint y: 196, distance: 88.5
click at [27, 196] on div "WEIMERHOUND PUBLISHING 00503499159 P9157W" at bounding box center [241, 197] width 445 height 19
copy span "WEIMERHOUND PUBLISHING"
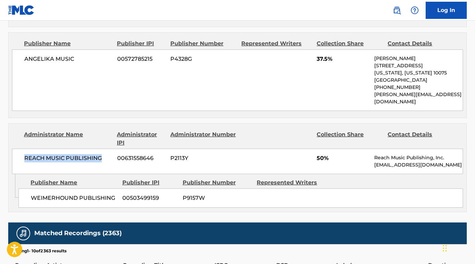
drag, startPoint x: 108, startPoint y: 158, endPoint x: 21, endPoint y: 156, distance: 86.8
click at [21, 156] on div "REACH MUSIC PUBLISHING 00631558646 P2113Y 50% Reach Music Publishing, Inc. copy…" at bounding box center [237, 160] width 451 height 25
copy span "REACH MUSIC PUBLISHING"
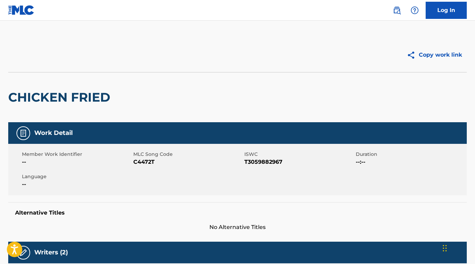
scroll to position [0, 0]
click at [26, 10] on img at bounding box center [21, 10] width 26 height 10
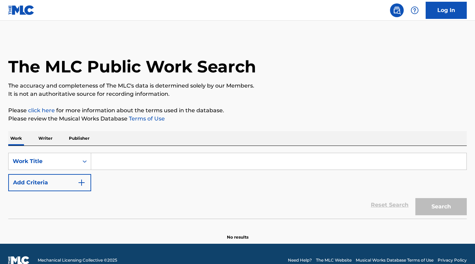
click at [151, 156] on input "Search Form" at bounding box center [278, 161] width 375 height 16
paste input "I Couldn't Get My Mind Off You"
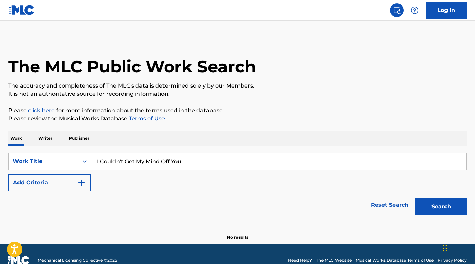
type input "I Couldn't Get My Mind Off You"
click at [441, 206] on button "Search" at bounding box center [441, 206] width 51 height 17
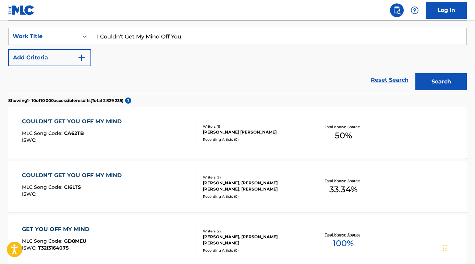
scroll to position [18, 0]
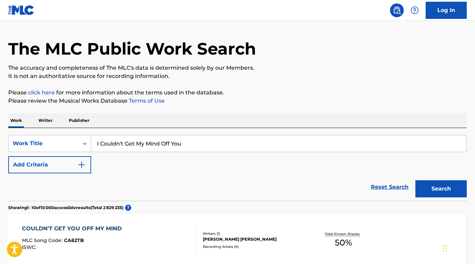
click at [65, 163] on button "Add Criteria" at bounding box center [49, 164] width 83 height 17
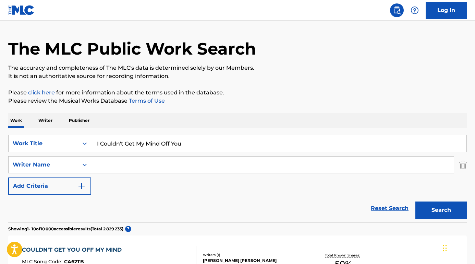
click at [114, 164] on input "Search Form" at bounding box center [272, 164] width 363 height 16
paste input "Dan Esh"
type input "Dan Esh"
click at [441, 210] on button "Search" at bounding box center [441, 209] width 51 height 17
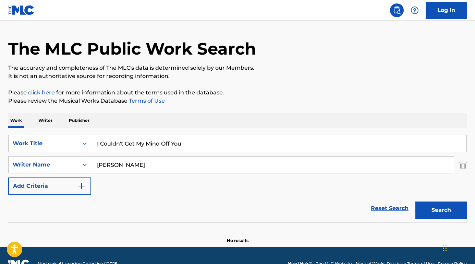
paste input "Antonello Venditti Ricordati di me"
drag, startPoint x: 209, startPoint y: 148, endPoint x: 94, endPoint y: 145, distance: 114.6
click at [94, 145] on input "Antonello Venditti Ricordati di me" at bounding box center [278, 143] width 375 height 16
click at [150, 142] on input "Antonello Venditti Ricordati di me" at bounding box center [278, 143] width 375 height 16
drag, startPoint x: 150, startPoint y: 142, endPoint x: 69, endPoint y: 141, distance: 80.6
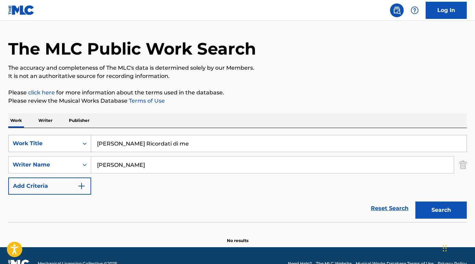
click at [69, 141] on div "SearchWithCriteriabcc32977-db33-4f7e-a7ff-17e1309c40ba Work Title Antonello Ven…" at bounding box center [237, 143] width 459 height 17
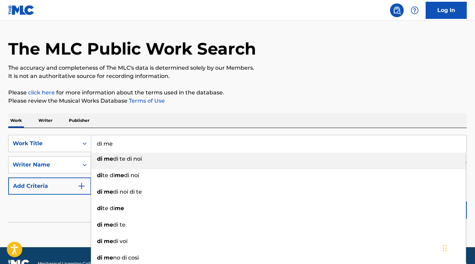
paste input "Antonello Venditti Ricordati"
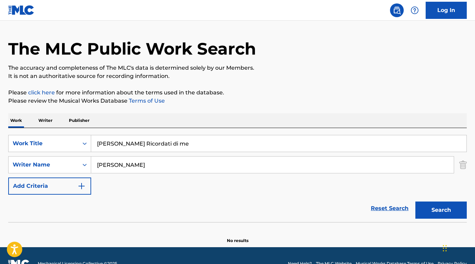
drag, startPoint x: 148, startPoint y: 143, endPoint x: 98, endPoint y: 142, distance: 50.4
click at [98, 142] on input "Antonello Venditti Ricordati di me" at bounding box center [278, 143] width 375 height 16
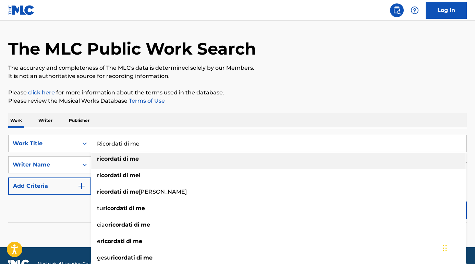
type input "Ricordati di me"
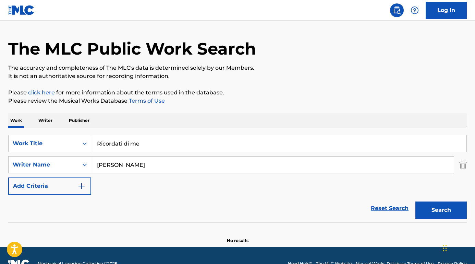
click at [127, 118] on div "Work Writer Publisher" at bounding box center [237, 120] width 459 height 14
drag, startPoint x: 135, startPoint y: 165, endPoint x: 76, endPoint y: 162, distance: 59.7
click at [76, 162] on div "SearchWithCriteriaed7f60bf-ac0a-45cd-ba43-251e8b879c15 Writer Name Dan Esh" at bounding box center [237, 164] width 459 height 17
paste input "Antonello Venditti"
type input "Antonello Venditti"
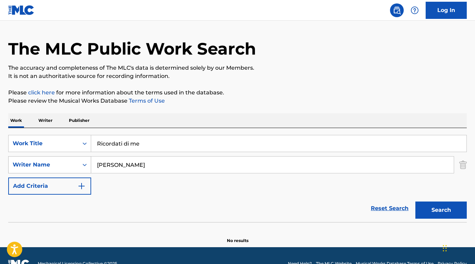
click at [441, 210] on button "Search" at bounding box center [441, 209] width 51 height 17
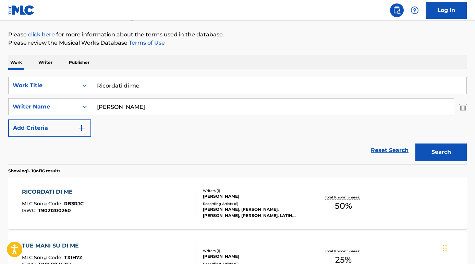
scroll to position [118, 0]
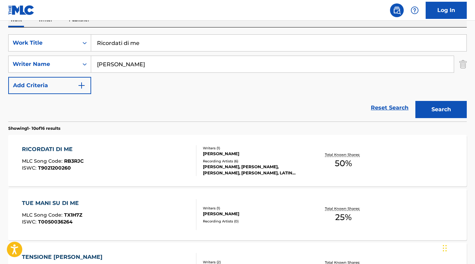
click at [63, 146] on div "RICORDATI DI ME" at bounding box center [53, 149] width 62 height 8
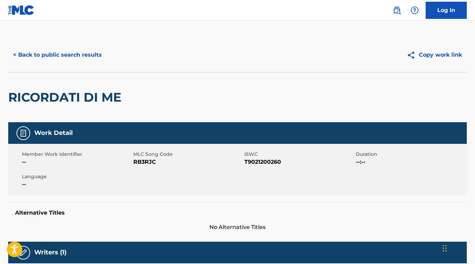
click at [98, 56] on button "< Back to public search results" at bounding box center [57, 54] width 98 height 17
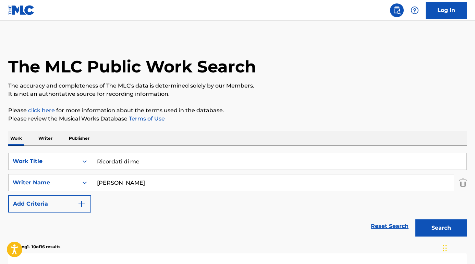
scroll to position [118, 0]
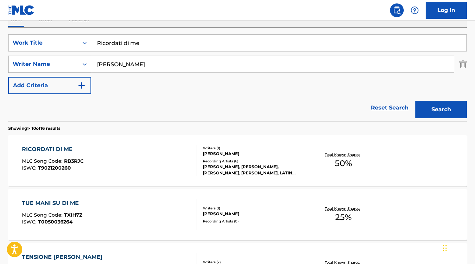
drag, startPoint x: 156, startPoint y: 66, endPoint x: 74, endPoint y: 66, distance: 82.0
click at [74, 66] on div "SearchWithCriteriaed7f60bf-ac0a-45cd-ba43-251e8b879c15 Writer Name Antonello Ve…" at bounding box center [237, 64] width 459 height 17
paste input "Frederik Moos"
type input "Frederik Moos"
drag, startPoint x: 153, startPoint y: 45, endPoint x: 73, endPoint y: 44, distance: 79.9
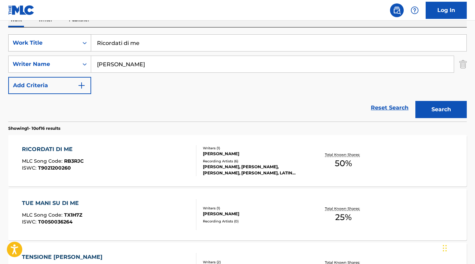
click at [73, 44] on div "SearchWithCriteriabcc32977-db33-4f7e-a7ff-17e1309c40ba Work Title Ricordati di …" at bounding box center [237, 42] width 459 height 17
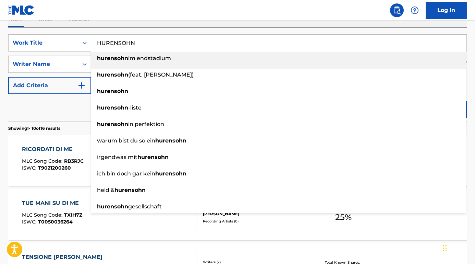
type input "HURENSOHN"
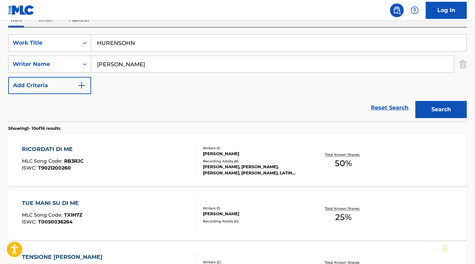
click at [67, 102] on div "Reset Search Search" at bounding box center [237, 107] width 459 height 27
click at [437, 112] on button "Search" at bounding box center [441, 109] width 51 height 17
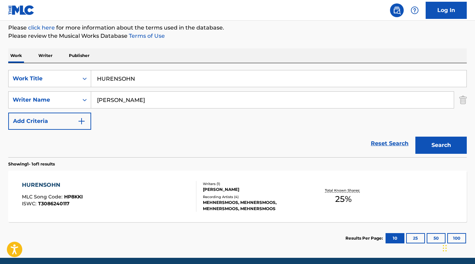
scroll to position [83, 0]
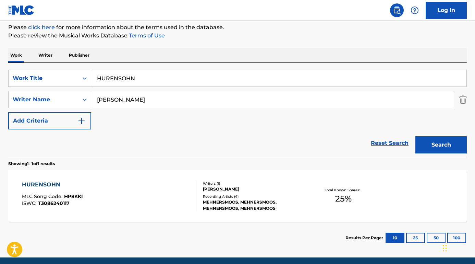
click at [51, 185] on div "HURENSOHN" at bounding box center [52, 184] width 61 height 8
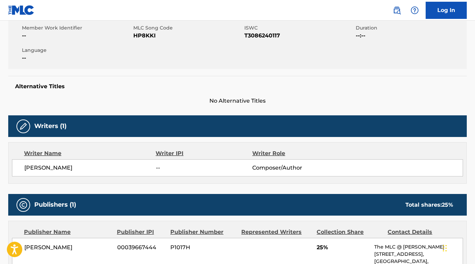
scroll to position [61, 0]
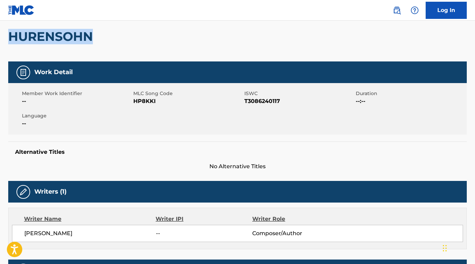
drag, startPoint x: 111, startPoint y: 40, endPoint x: -9, endPoint y: 38, distance: 120.0
click at [0, 38] on html "Accessibility Screen-Reader Guide, Feedback, and Issue Reporting | New window L…" at bounding box center [237, 71] width 475 height 264
copy h2 "HURENSOHN"
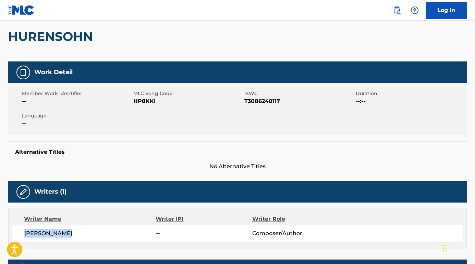
drag, startPoint x: 86, startPoint y: 233, endPoint x: 20, endPoint y: 233, distance: 66.5
click at [20, 233] on div "FREDERIK MOOS -- Composer/Author" at bounding box center [237, 233] width 451 height 17
copy span "FREDERIK MOOS"
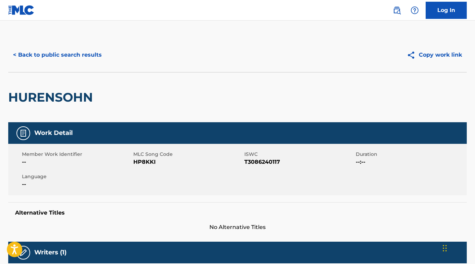
click at [64, 60] on button "< Back to public search results" at bounding box center [57, 54] width 98 height 17
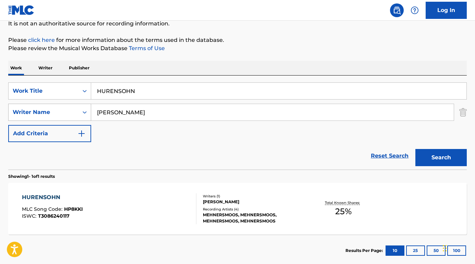
drag, startPoint x: 143, startPoint y: 113, endPoint x: 71, endPoint y: 113, distance: 71.3
click at [71, 113] on div "SearchWithCriteriaed7f60bf-ac0a-45cd-ba43-251e8b879c15 Writer Name Frederik Moos" at bounding box center [237, 112] width 459 height 17
paste input "Marsha Norman"
type input "Marsha Norman"
drag, startPoint x: 144, startPoint y: 93, endPoint x: 62, endPoint y: 88, distance: 81.8
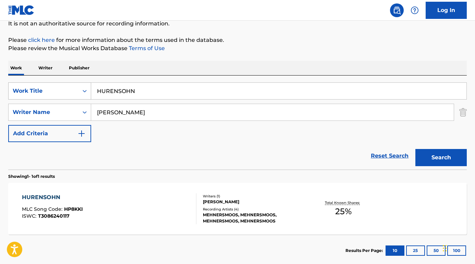
click at [62, 88] on div "SearchWithCriteriabcc32977-db33-4f7e-a7ff-17e1309c40ba Work Title HURENSOHN" at bounding box center [237, 90] width 459 height 17
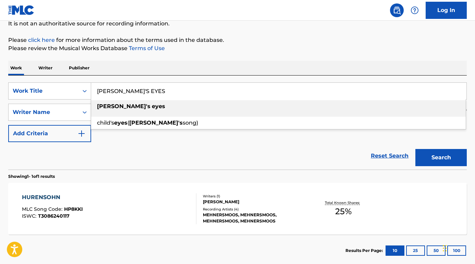
type input "LILY'S EYES"
click at [122, 154] on div "Reset Search Search" at bounding box center [237, 155] width 459 height 27
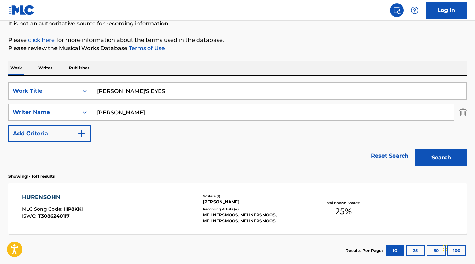
click at [439, 157] on button "Search" at bounding box center [441, 157] width 51 height 17
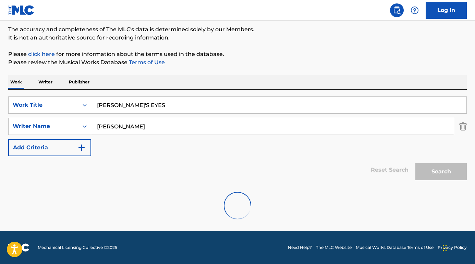
scroll to position [56, 0]
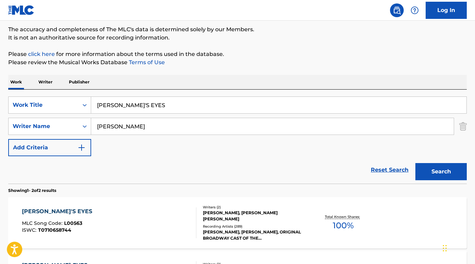
click at [46, 211] on div "LILY'S EYES" at bounding box center [59, 211] width 74 height 8
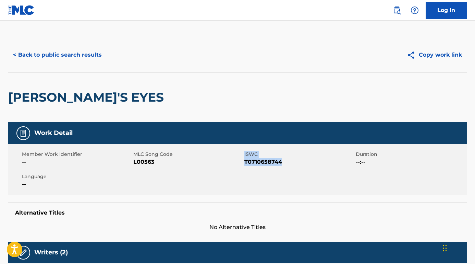
drag, startPoint x: 243, startPoint y: 163, endPoint x: 286, endPoint y: 164, distance: 42.5
click at [287, 164] on div "Member Work Identifier -- MLC Song Code L00563 ISWC T0710658744 Duration --:-- …" at bounding box center [237, 169] width 459 height 51
click at [286, 164] on span "T0710658744" at bounding box center [299, 162] width 110 height 8
drag, startPoint x: 286, startPoint y: 164, endPoint x: 246, endPoint y: 164, distance: 40.5
click at [246, 164] on span "T0710658744" at bounding box center [299, 162] width 110 height 8
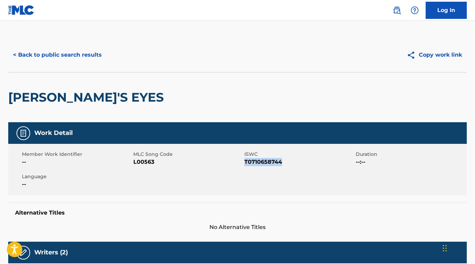
copy span "T0710658744"
drag, startPoint x: 160, startPoint y: 165, endPoint x: 134, endPoint y: 163, distance: 26.1
click at [134, 163] on span "L00563" at bounding box center [188, 162] width 110 height 8
copy span "L00563"
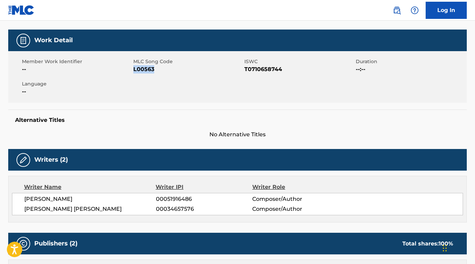
scroll to position [140, 0]
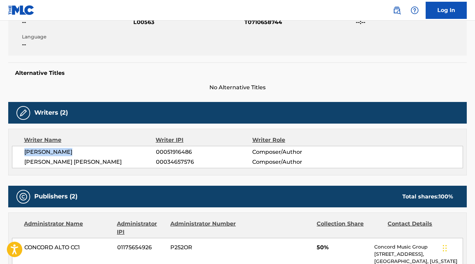
drag, startPoint x: 82, startPoint y: 151, endPoint x: 14, endPoint y: 151, distance: 67.6
click at [14, 151] on div "MARSHA NORMAN 00051916486 Composer/Author LUCY SIMON LEVINE 00034657576 Compose…" at bounding box center [237, 157] width 451 height 22
copy span "MARSHA NORMAN"
drag, startPoint x: 84, startPoint y: 165, endPoint x: 23, endPoint y: 162, distance: 60.8
click at [23, 162] on div "MARSHA NORMAN 00051916486 Composer/Author LUCY SIMON LEVINE 00034657576 Compose…" at bounding box center [237, 157] width 451 height 22
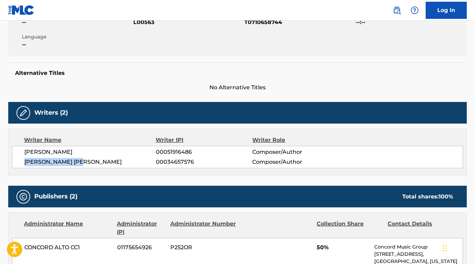
copy span "LUCY SIMON LEVINE"
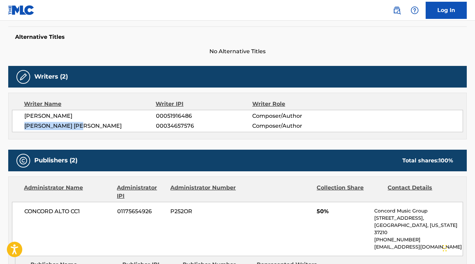
scroll to position [219, 0]
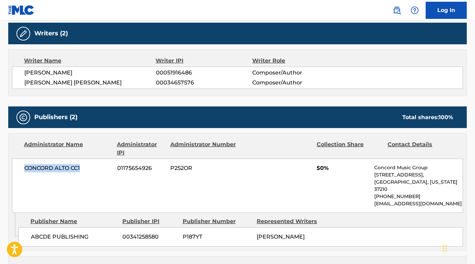
drag, startPoint x: 82, startPoint y: 165, endPoint x: 14, endPoint y: 165, distance: 68.2
click at [14, 165] on div "CONCORD ALTO CC1 01175654926 P252OR 50% Concord Music Group 10 Lea Ave, Unit 30…" at bounding box center [237, 185] width 451 height 54
copy span "CONCORD ALTO CC1"
drag, startPoint x: 89, startPoint y: 229, endPoint x: 29, endPoint y: 230, distance: 60.0
click at [29, 230] on div "ABCDE PUBLISHING 00341258580 P187YT MARSHA NORMAN" at bounding box center [241, 236] width 445 height 19
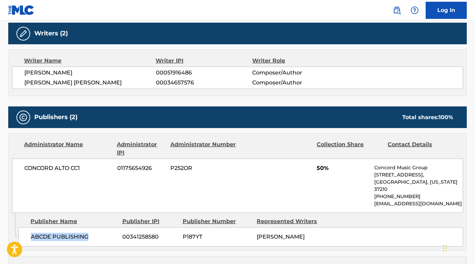
copy span "ABCDE PUBLISHING"
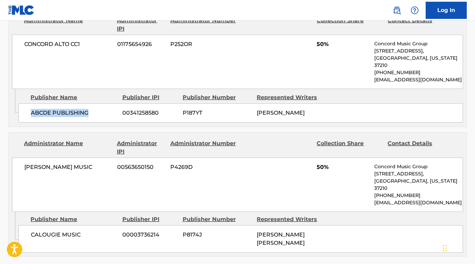
scroll to position [389, 0]
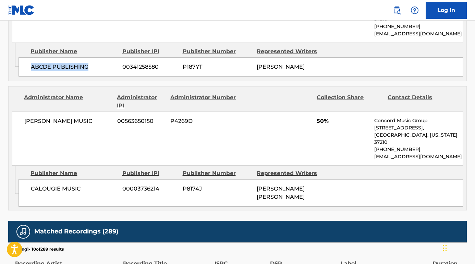
drag, startPoint x: 102, startPoint y: 115, endPoint x: 11, endPoint y: 114, distance: 90.5
click at [11, 114] on div "Administrator Name Administrator IPI Administrator Number Collection Share Cont…" at bounding box center [238, 125] width 458 height 79
copy span "PENNY FARTHING MUSIC"
drag, startPoint x: 84, startPoint y: 176, endPoint x: 25, endPoint y: 176, distance: 59.3
click at [25, 179] on div "CALOUGIE MUSIC 00003736214 P8174J LUCY SIMON LEVINE" at bounding box center [241, 192] width 445 height 27
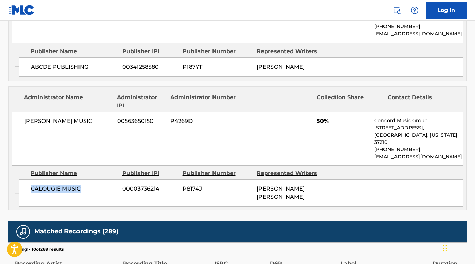
copy span "CALOUGIE MUSIC"
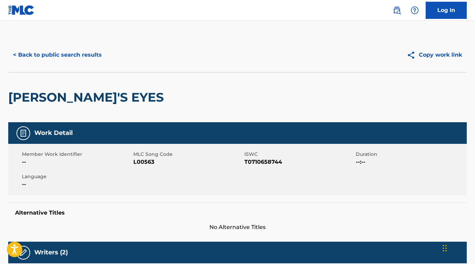
scroll to position [0, 0]
click at [70, 59] on button "< Back to public search results" at bounding box center [57, 54] width 98 height 17
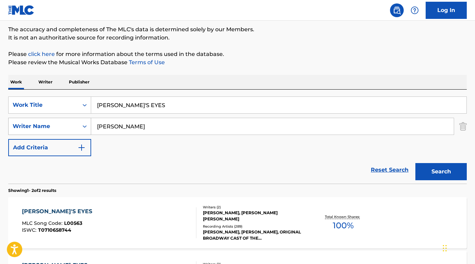
drag, startPoint x: 151, startPoint y: 128, endPoint x: 78, endPoint y: 128, distance: 73.0
click at [78, 128] on div "SearchWithCriteriaed7f60bf-ac0a-45cd-ba43-251e8b879c15 Writer Name Marsha Norman" at bounding box center [237, 126] width 459 height 17
paste input ": Mac Davis"
type input ": Mac Davis"
drag, startPoint x: 119, startPoint y: 103, endPoint x: 70, endPoint y: 103, distance: 49.4
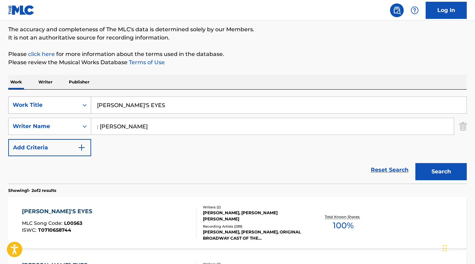
click at [70, 103] on div "SearchWithCriteriabcc32977-db33-4f7e-a7ff-17e1309c40ba Work Title LILY'S EYES" at bounding box center [237, 104] width 459 height 17
paste input "Watching Scotty Grow"
type input "Watching Scotty Grow"
drag, startPoint x: 100, startPoint y: 129, endPoint x: 80, endPoint y: 124, distance: 20.4
click at [81, 126] on div "SearchWithCriteriaed7f60bf-ac0a-45cd-ba43-251e8b879c15 Writer Name : Mac Davis" at bounding box center [237, 126] width 459 height 17
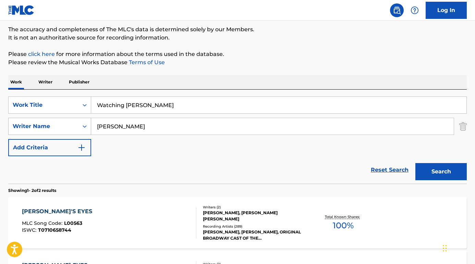
type input "Mac Davis"
click at [441, 171] on button "Search" at bounding box center [441, 171] width 51 height 17
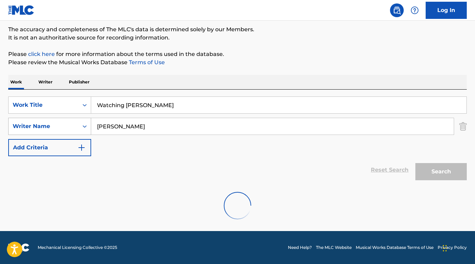
scroll to position [34, 0]
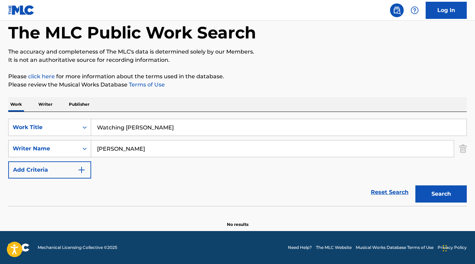
drag, startPoint x: 131, startPoint y: 149, endPoint x: 67, endPoint y: 148, distance: 64.1
click at [66, 149] on div "SearchWithCriteriaed7f60bf-ac0a-45cd-ba43-251e8b879c15 Writer Name Mac Davis" at bounding box center [237, 148] width 459 height 17
click at [441, 194] on button "Search" at bounding box center [441, 193] width 51 height 17
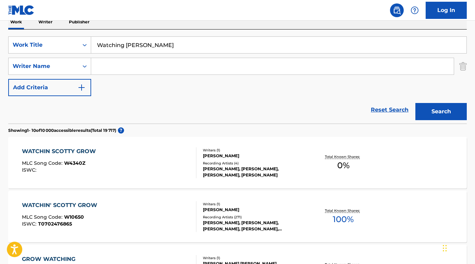
scroll to position [119, 0]
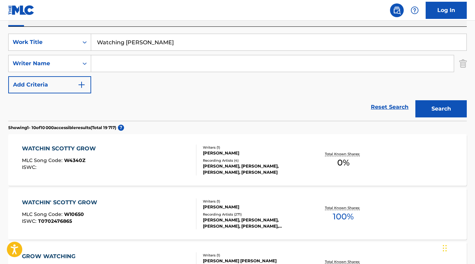
click at [65, 203] on div "WATCHIN' SCOTTY GROW" at bounding box center [61, 202] width 79 height 8
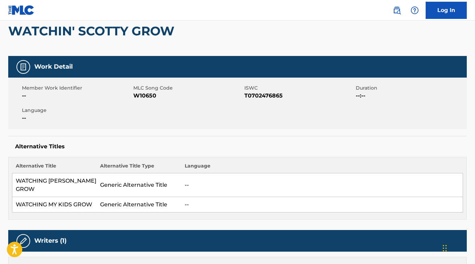
scroll to position [85, 0]
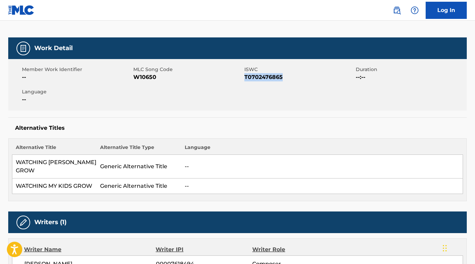
drag, startPoint x: 284, startPoint y: 78, endPoint x: 246, endPoint y: 78, distance: 38.7
click at [246, 78] on span "T0702476865" at bounding box center [299, 77] width 110 height 8
drag, startPoint x: 167, startPoint y: 77, endPoint x: 134, endPoint y: 76, distance: 33.3
click at [134, 76] on span "W10650" at bounding box center [188, 77] width 110 height 8
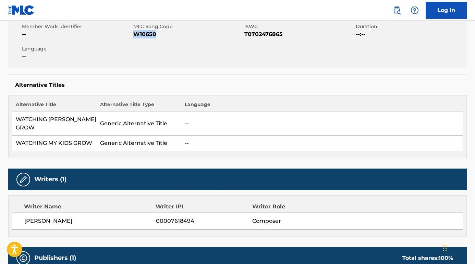
scroll to position [176, 0]
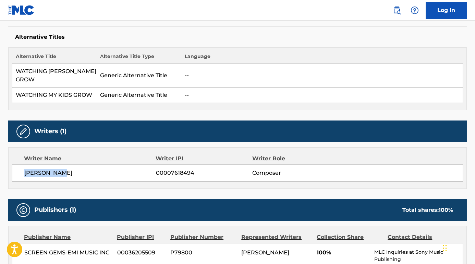
drag, startPoint x: 70, startPoint y: 163, endPoint x: 19, endPoint y: 163, distance: 51.4
click at [19, 164] on div "SCOTT DAVIS 00007618494 Composer" at bounding box center [237, 172] width 451 height 17
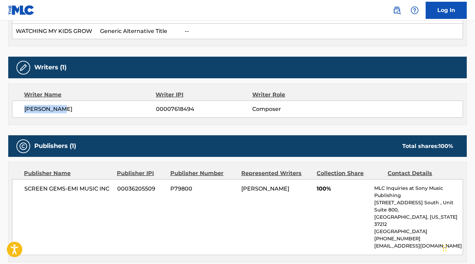
scroll to position [243, 0]
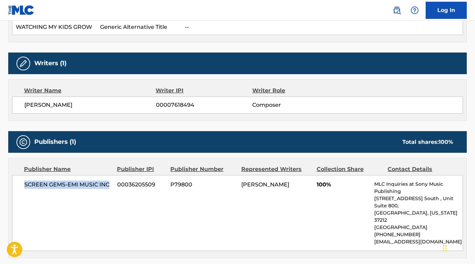
drag, startPoint x: 111, startPoint y: 176, endPoint x: 23, endPoint y: 177, distance: 88.5
click at [23, 177] on div "SCREEN GEMS-EMI MUSIC INC 00036205509 P79800 SCOTT DAVIS 100% MLC Inquiries at …" at bounding box center [237, 213] width 451 height 76
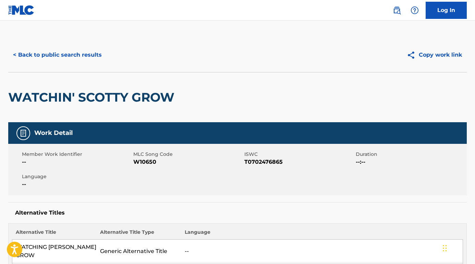
scroll to position [0, 0]
click at [89, 57] on button "< Back to public search results" at bounding box center [57, 54] width 98 height 17
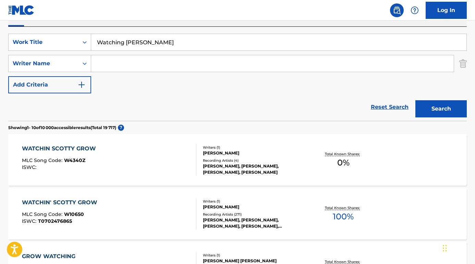
click at [164, 66] on input "Search Form" at bounding box center [272, 63] width 363 height 16
paste input "Sarah Emily Berrios"
type input "Sarah Emily Berrios"
drag, startPoint x: 175, startPoint y: 44, endPoint x: 64, endPoint y: 43, distance: 110.8
click at [64, 43] on div "SearchWithCriteriabcc32977-db33-4f7e-a7ff-17e1309c40ba Work Title Watching Scot…" at bounding box center [237, 42] width 459 height 17
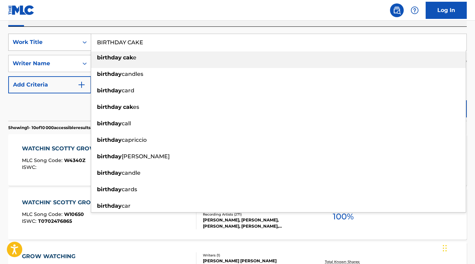
type input "birthday cake"
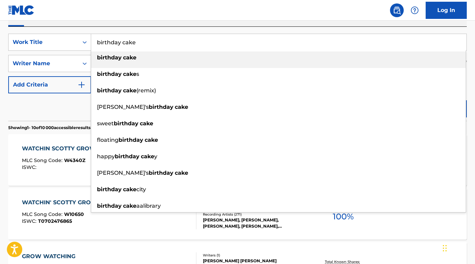
click at [56, 124] on section "Showing 1 - 10 of 10 000 accessible results (Total 19 717 ) ?" at bounding box center [237, 126] width 459 height 10
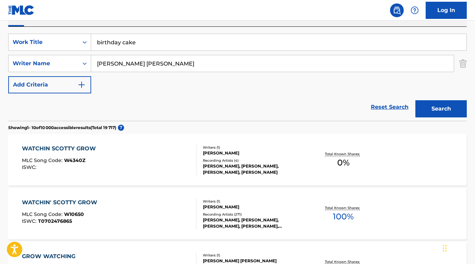
click at [425, 107] on button "Search" at bounding box center [441, 108] width 51 height 17
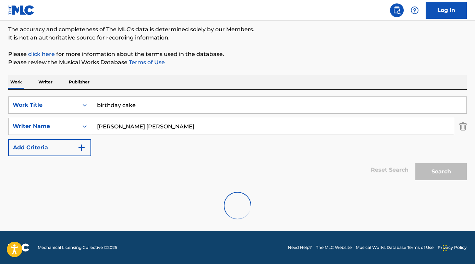
scroll to position [56, 0]
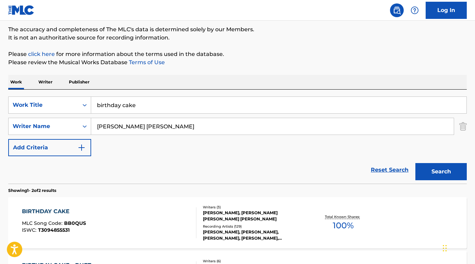
click at [62, 208] on div "BIRTHDAY CAKE" at bounding box center [54, 211] width 64 height 8
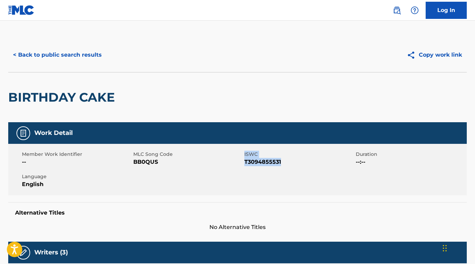
drag, startPoint x: 284, startPoint y: 162, endPoint x: 244, endPoint y: 162, distance: 40.1
click at [244, 162] on div "Member Work Identifier -- MLC Song Code BB0QUS ISWC T3094855531 Duration --:-- …" at bounding box center [237, 169] width 459 height 51
drag, startPoint x: 163, startPoint y: 160, endPoint x: 133, endPoint y: 162, distance: 29.9
click at [133, 162] on span "BB0QUS" at bounding box center [188, 162] width 110 height 8
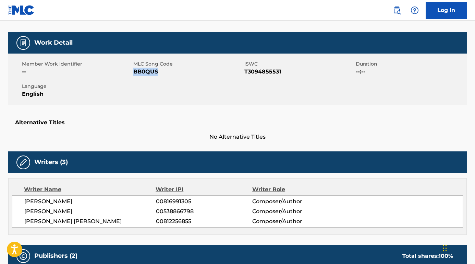
scroll to position [103, 0]
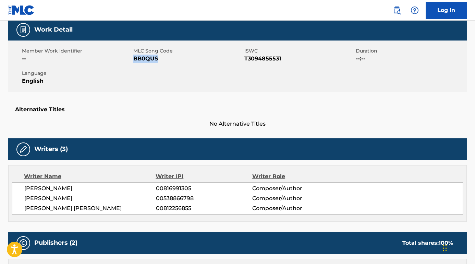
drag, startPoint x: 100, startPoint y: 185, endPoint x: 25, endPoint y: 185, distance: 74.4
click at [25, 185] on span "DYLAN SHEA CONRIQUE" at bounding box center [90, 188] width 132 height 8
drag, startPoint x: 115, startPoint y: 197, endPoint x: 19, endPoint y: 199, distance: 95.7
click at [19, 199] on div "DYLAN SHEA CONRIQUE 00816991305 Composer/Author DANIEL ALEXANDER BERRIOS 005388…" at bounding box center [237, 198] width 451 height 32
drag, startPoint x: 95, startPoint y: 208, endPoint x: 21, endPoint y: 208, distance: 74.1
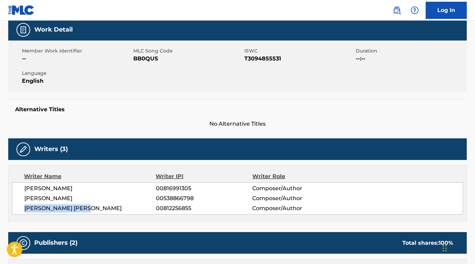
click at [21, 208] on div "DYLAN SHEA CONRIQUE 00816991305 Composer/Author DANIEL ALEXANDER BERRIOS 005388…" at bounding box center [237, 198] width 451 height 32
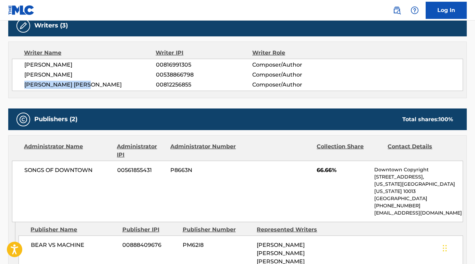
scroll to position [269, 0]
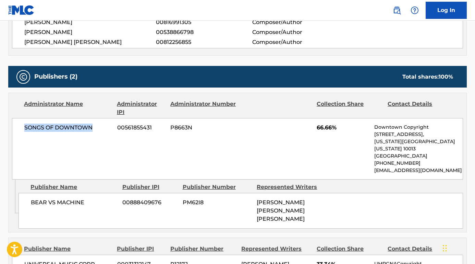
drag, startPoint x: 97, startPoint y: 127, endPoint x: 14, endPoint y: 126, distance: 82.7
click at [14, 126] on div "SONGS OF DOWNTOWN 00561855431 P8663N 66.66% Downtown Copyright 155 6th Ave, Uni…" at bounding box center [237, 148] width 451 height 61
drag, startPoint x: 83, startPoint y: 195, endPoint x: 24, endPoint y: 194, distance: 58.3
click at [24, 194] on div "BEAR VS MACHINE 00888409676 PM62I8 DANIEL ALEXANDER BERRIOS, SARAH EMILY BERRIOS" at bounding box center [241, 211] width 445 height 36
drag, startPoint x: 89, startPoint y: 194, endPoint x: 24, endPoint y: 193, distance: 65.5
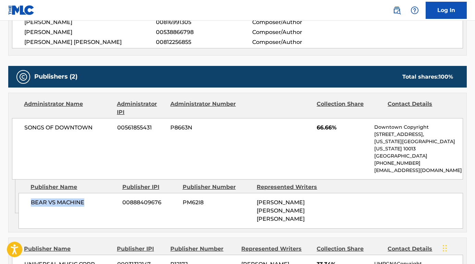
click at [24, 193] on div "BEAR VS MACHINE 00888409676 PM62I8 DANIEL ALEXANDER BERRIOS, SARAH EMILY BERRIOS" at bounding box center [241, 211] width 445 height 36
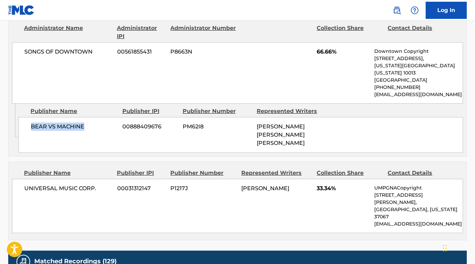
scroll to position [394, 0]
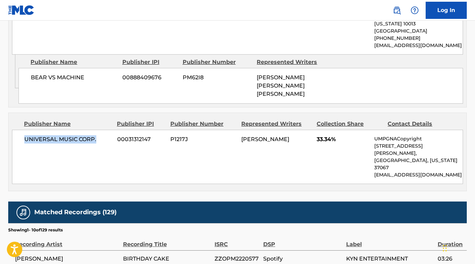
drag, startPoint x: 98, startPoint y: 133, endPoint x: 26, endPoint y: 131, distance: 71.7
click at [26, 135] on span "UNIVERSAL MUSIC CORP." at bounding box center [68, 139] width 88 height 8
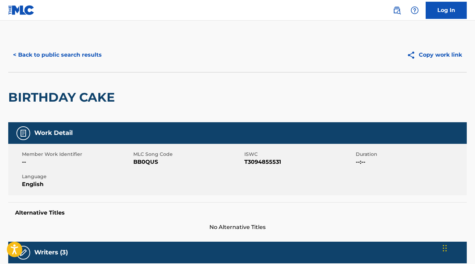
scroll to position [0, 0]
click at [92, 54] on button "< Back to public search results" at bounding box center [57, 54] width 98 height 17
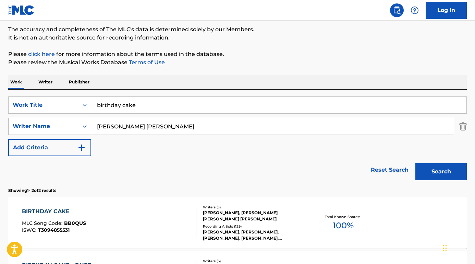
drag, startPoint x: 156, startPoint y: 128, endPoint x: 65, endPoint y: 128, distance: 90.5
click at [65, 128] on div "SearchWithCriteriaed7f60bf-ac0a-45cd-ba43-251e8b879c15 Writer Name Sarah Emily …" at bounding box center [237, 126] width 459 height 17
paste input "Teddy Pena"
type input "Teddy Pena"
drag, startPoint x: 145, startPoint y: 109, endPoint x: 54, endPoint y: 105, distance: 90.6
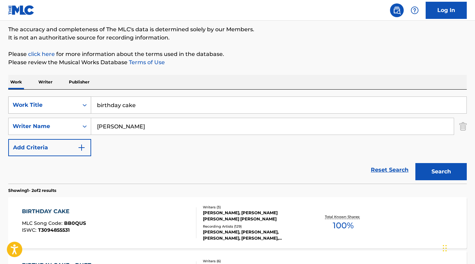
click at [54, 105] on div "SearchWithCriteriabcc32977-db33-4f7e-a7ff-17e1309c40ba Work Title birthday cake" at bounding box center [237, 104] width 459 height 17
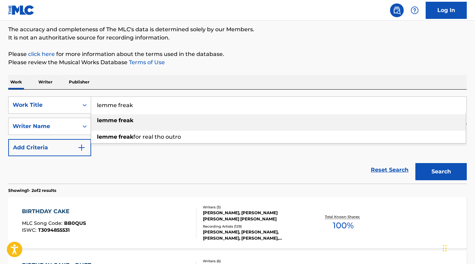
type input "lemme freak"
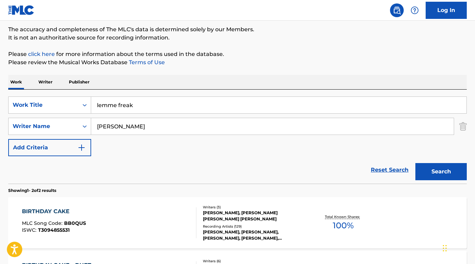
drag, startPoint x: 107, startPoint y: 170, endPoint x: 100, endPoint y: 170, distance: 6.9
click at [107, 170] on div "Reset Search Search" at bounding box center [237, 169] width 459 height 27
click at [442, 171] on button "Search" at bounding box center [441, 171] width 51 height 17
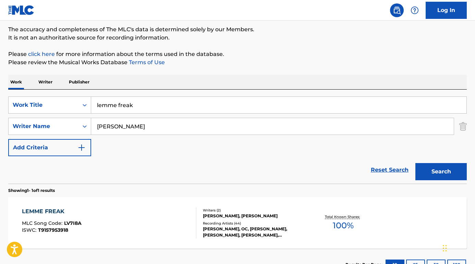
click at [46, 211] on div "LEMME FREAK" at bounding box center [52, 211] width 60 height 8
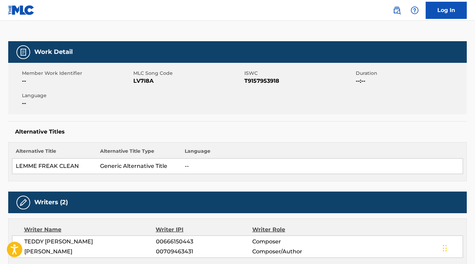
scroll to position [87, 0]
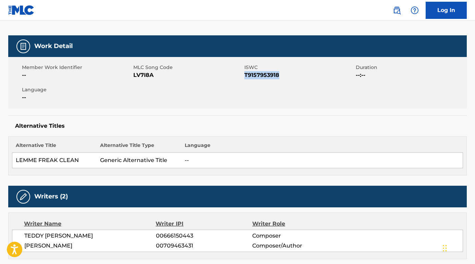
drag, startPoint x: 283, startPoint y: 75, endPoint x: 246, endPoint y: 75, distance: 36.7
click at [246, 75] on span "T9157953918" at bounding box center [299, 75] width 110 height 8
drag, startPoint x: 164, startPoint y: 75, endPoint x: 133, endPoint y: 74, distance: 30.5
click at [133, 74] on span "LV7I8A" at bounding box center [188, 75] width 110 height 8
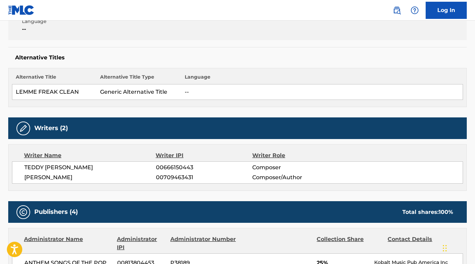
scroll to position [193, 0]
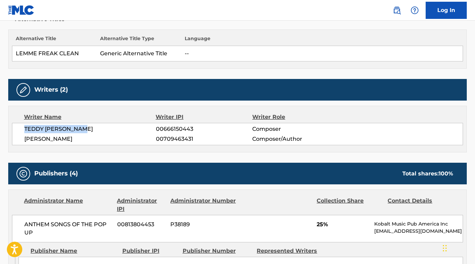
drag, startPoint x: 94, startPoint y: 128, endPoint x: 18, endPoint y: 126, distance: 76.5
click at [18, 126] on div "TEDDY TERREL PENA 00666150443 Composer DAVID BURD 00709463431 Composer/Author" at bounding box center [237, 134] width 451 height 22
click at [69, 136] on span "DAVID BURD" at bounding box center [90, 139] width 132 height 8
drag, startPoint x: 69, startPoint y: 138, endPoint x: 16, endPoint y: 138, distance: 52.8
click at [16, 138] on div "TEDDY TERREL PENA 00666150443 Composer DAVID BURD 00709463431 Composer/Author" at bounding box center [237, 134] width 451 height 22
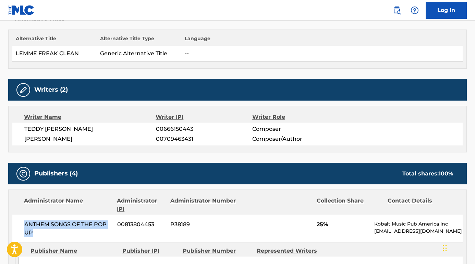
drag, startPoint x: 38, startPoint y: 234, endPoint x: 20, endPoint y: 221, distance: 22.0
click at [20, 221] on div "ANTHEM SONGS OF THE POP UP 00813804453 P38189 25% Kobalt Music Pub America Inc …" at bounding box center [237, 228] width 451 height 27
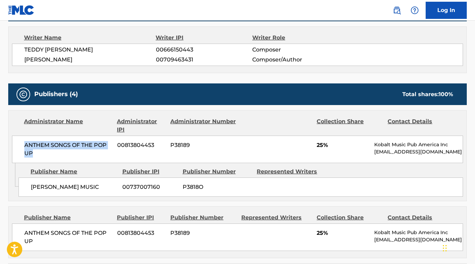
scroll to position [283, 0]
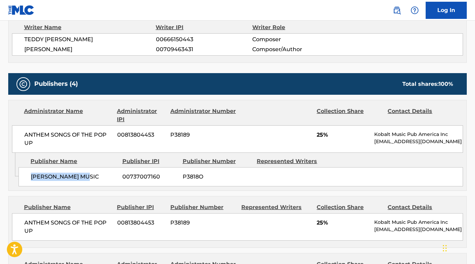
drag, startPoint x: 94, startPoint y: 181, endPoint x: 24, endPoint y: 181, distance: 69.6
click at [24, 181] on div "DAVID BURD MUSIC 00737007160 P3818O" at bounding box center [241, 176] width 445 height 19
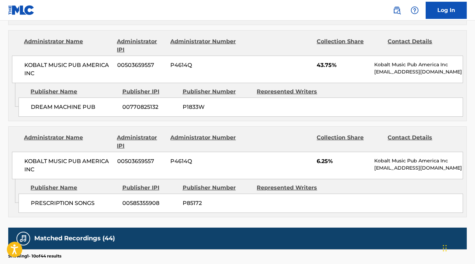
scroll to position [466, 0]
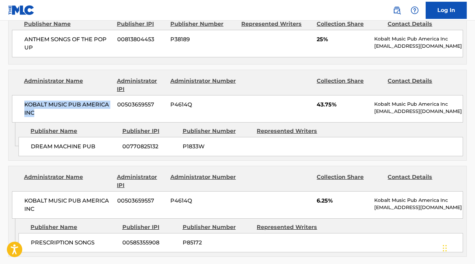
drag, startPoint x: 47, startPoint y: 120, endPoint x: 23, endPoint y: 112, distance: 25.3
click at [20, 112] on div "KOBALT MUSIC PUB AMERICA INC 00503659557 P4614Q 43.75% Kobalt Music Pub America…" at bounding box center [237, 108] width 451 height 27
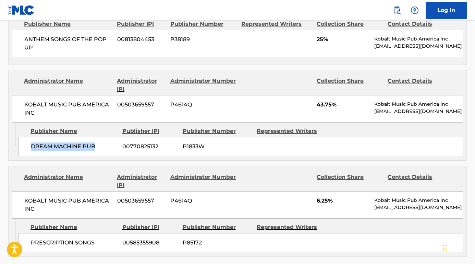
drag, startPoint x: 98, startPoint y: 157, endPoint x: 30, endPoint y: 156, distance: 68.2
click at [30, 156] on div "DREAM MACHINE PUB 00770825132 P1833W" at bounding box center [241, 146] width 445 height 19
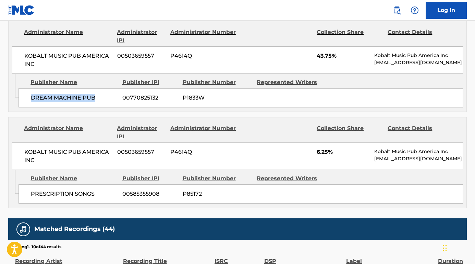
scroll to position [530, 0]
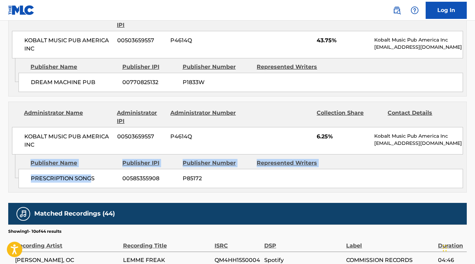
drag, startPoint x: 91, startPoint y: 199, endPoint x: 34, endPoint y: 197, distance: 57.0
click at [12, 192] on div "Admin Original Publisher Connecting Line Publisher Name Publisher IPI Publisher…" at bounding box center [238, 173] width 458 height 38
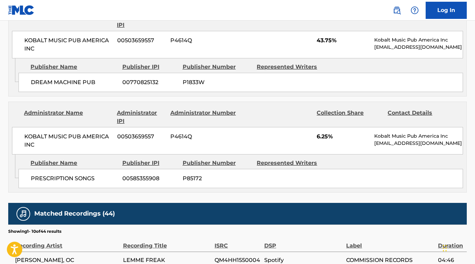
click at [107, 188] on div "PRESCRIPTION SONGS 00585355908 P85172" at bounding box center [241, 178] width 445 height 19
drag, startPoint x: 105, startPoint y: 195, endPoint x: 34, endPoint y: 193, distance: 70.7
click at [30, 188] on div "PRESCRIPTION SONGS 00585355908 P85172" at bounding box center [241, 178] width 445 height 19
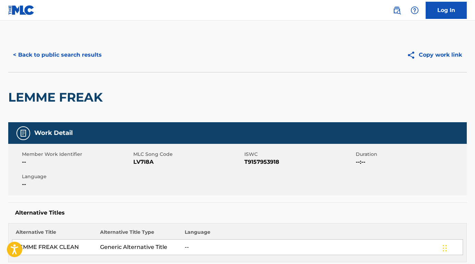
scroll to position [0, 0]
click at [79, 49] on button "< Back to public search results" at bounding box center [57, 54] width 98 height 17
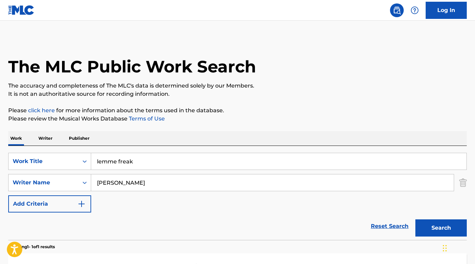
scroll to position [56, 0]
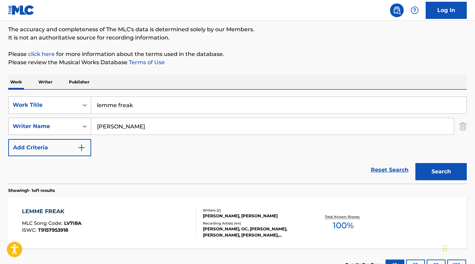
drag, startPoint x: 136, startPoint y: 131, endPoint x: 59, endPoint y: 128, distance: 76.6
click at [59, 128] on div "SearchWithCriteriaed7f60bf-ac0a-45cd-ba43-251e8b879c15 Writer Name Teddy Pena" at bounding box center [237, 126] width 459 height 17
paste input "Craig Love"
type input "Craig Love"
drag, startPoint x: 139, startPoint y: 104, endPoint x: 67, endPoint y: 103, distance: 72.0
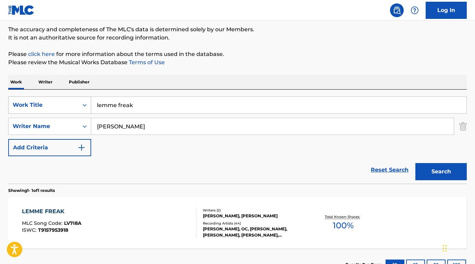
click at [67, 103] on div "SearchWithCriteriabcc32977-db33-4f7e-a7ff-17e1309c40ba Work Title lemme freak" at bounding box center [237, 104] width 459 height 17
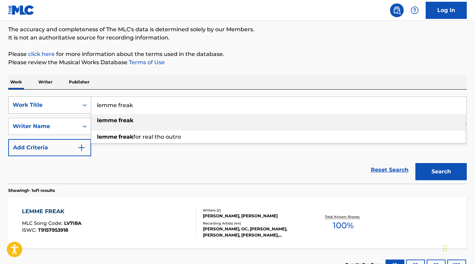
type input "5"
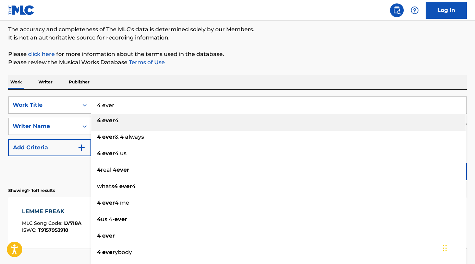
type input "4 ever"
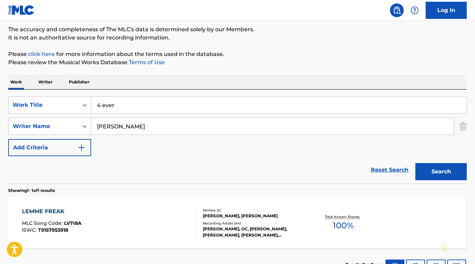
click at [69, 169] on div "Reset Search Search" at bounding box center [237, 169] width 459 height 27
click at [422, 166] on button "Search" at bounding box center [441, 171] width 51 height 17
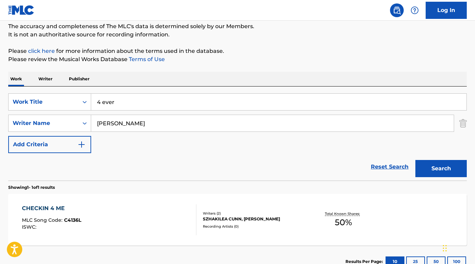
scroll to position [62, 0]
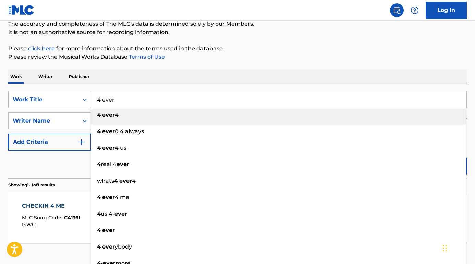
drag, startPoint x: 120, startPoint y: 102, endPoint x: 83, endPoint y: 102, distance: 36.4
click at [83, 102] on div "SearchWithCriteriabcc32977-db33-4f7e-a7ff-17e1309c40ba Work Title 4 ever 4 ever…" at bounding box center [237, 99] width 459 height 17
